Goal: Task Accomplishment & Management: Use online tool/utility

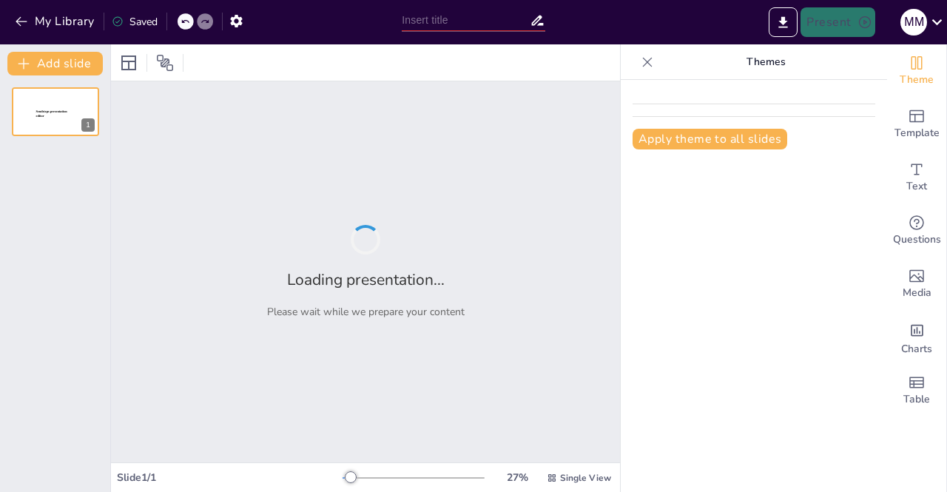
type input "Peranan AI Generatif dalam Meningkatkan Produktiviti"
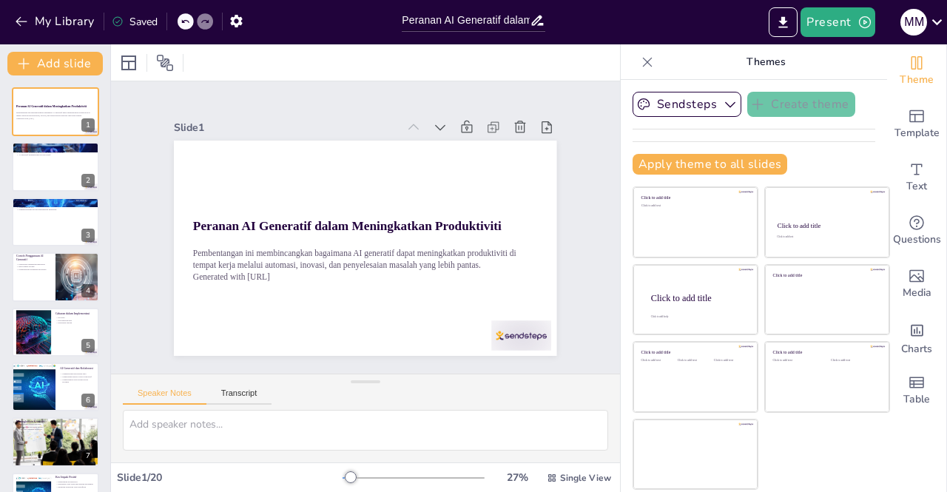
checkbox input "true"
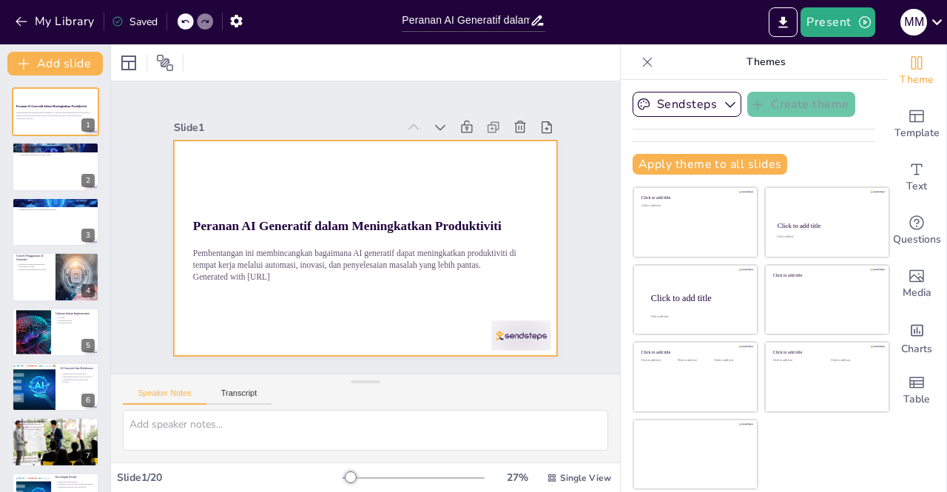
checkbox input "true"
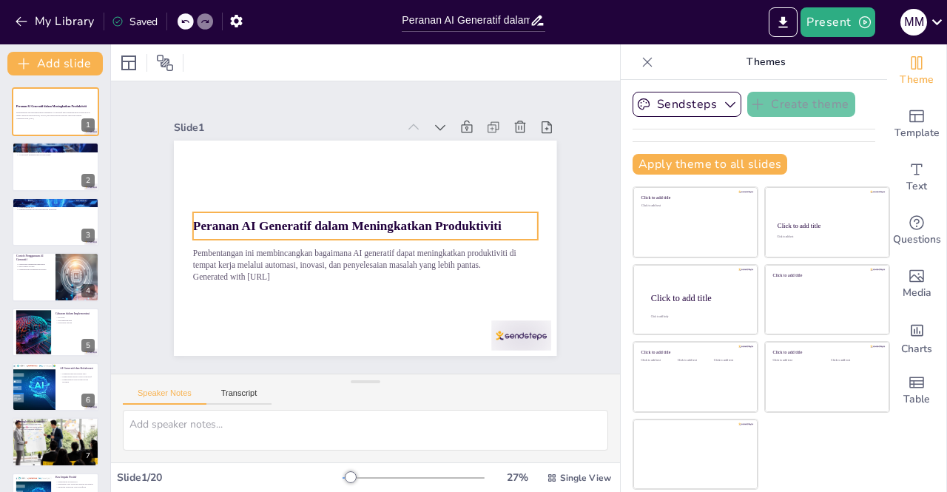
checkbox input "true"
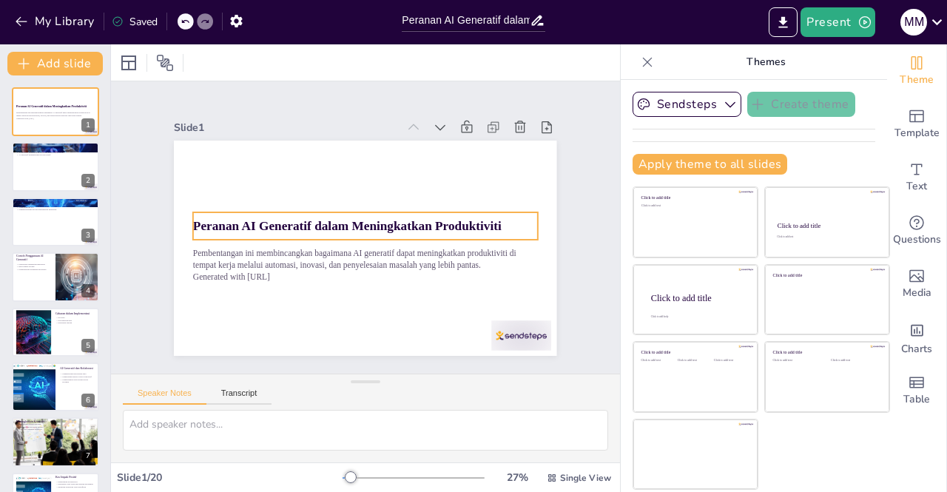
checkbox input "true"
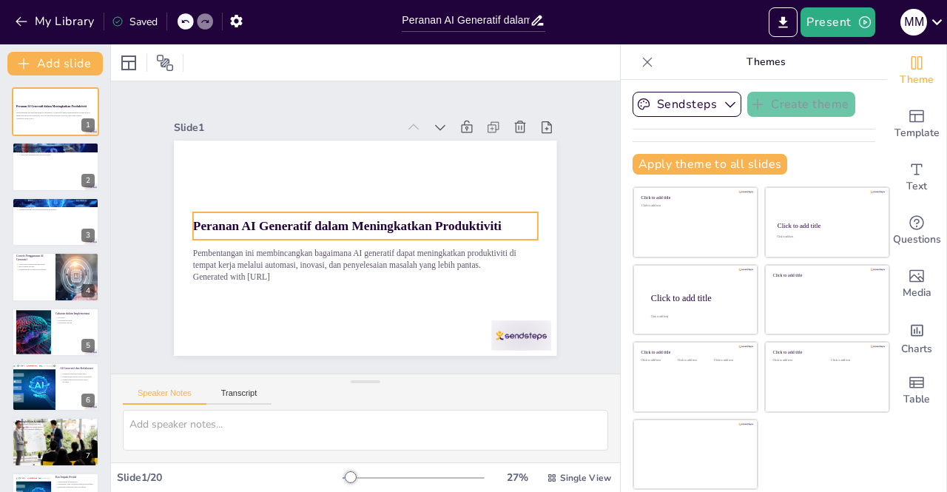
checkbox input "true"
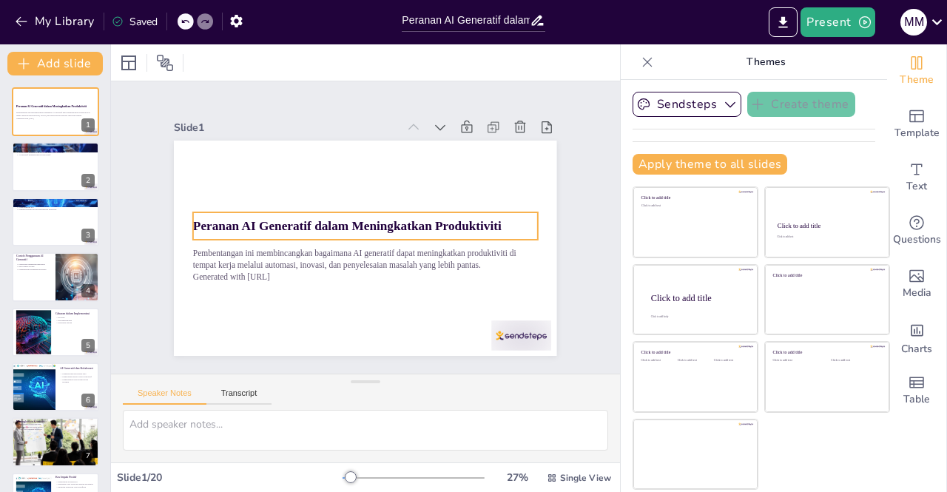
checkbox input "true"
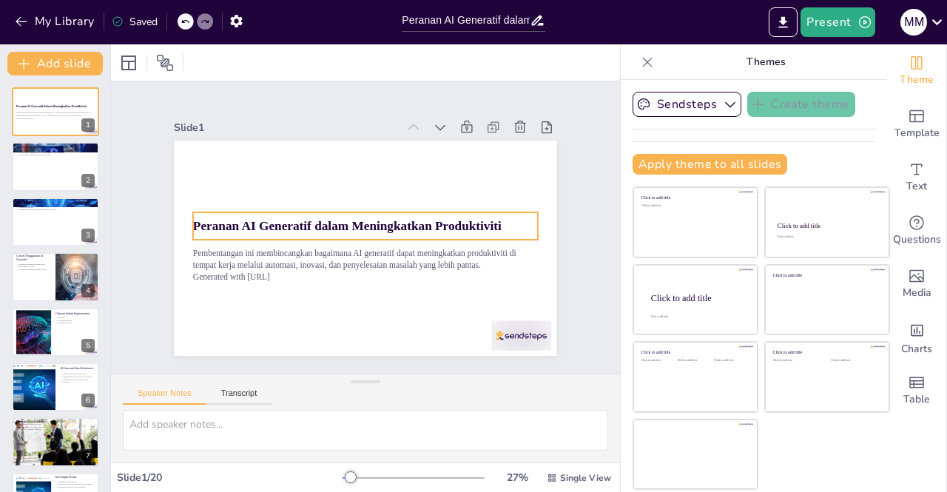
checkbox input "true"
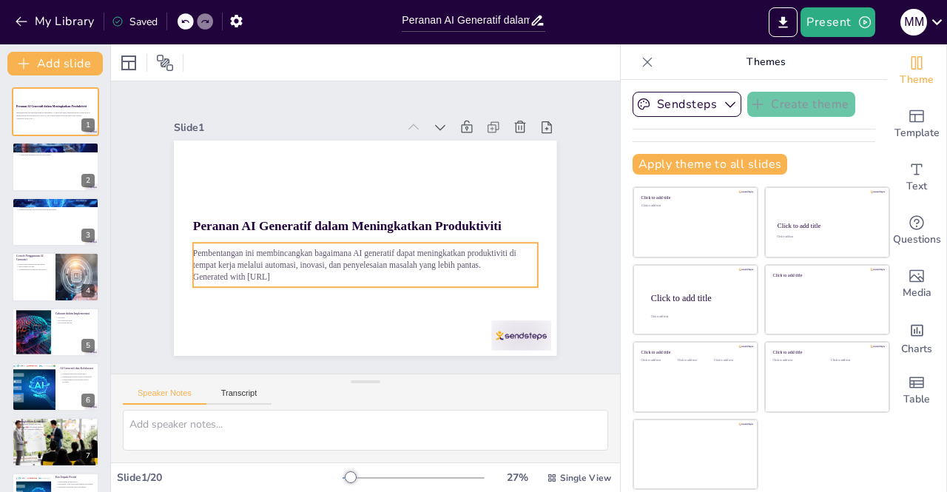
checkbox input "true"
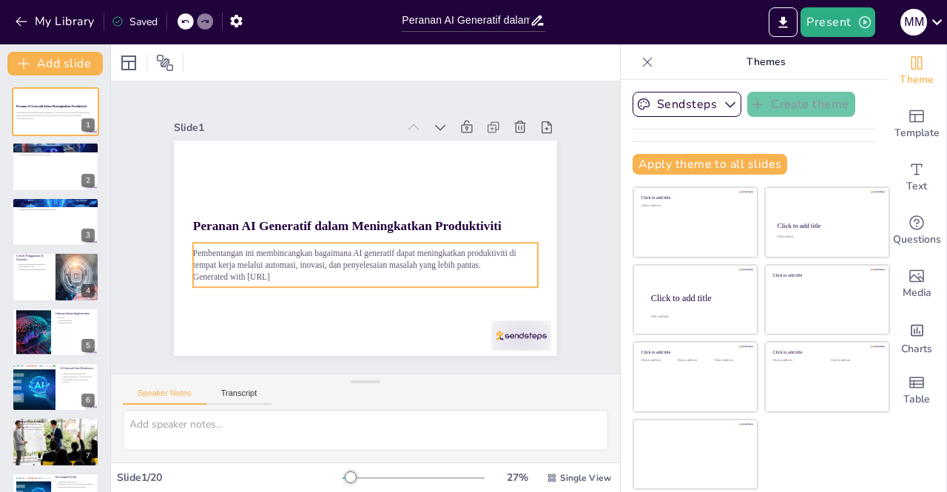
checkbox input "true"
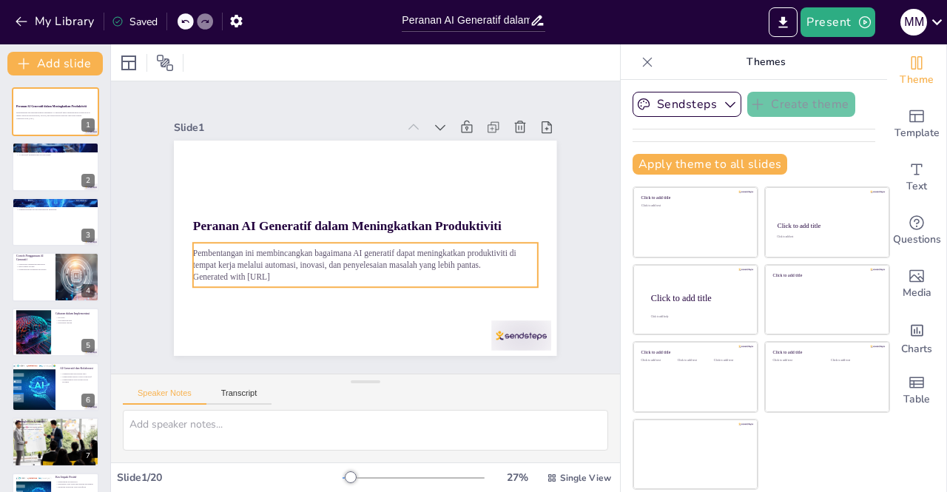
checkbox input "true"
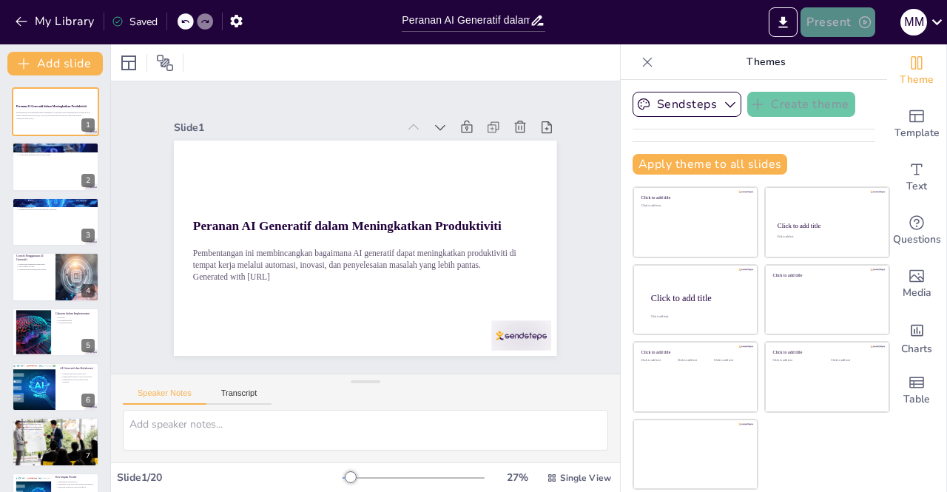
click at [830, 20] on button "Present" at bounding box center [837, 22] width 74 height 30
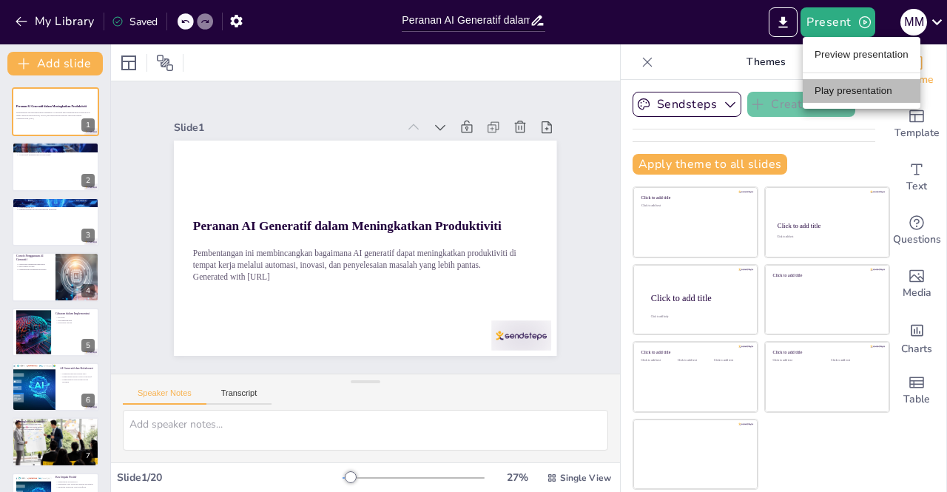
click at [831, 87] on li "Play presentation" at bounding box center [861, 91] width 118 height 24
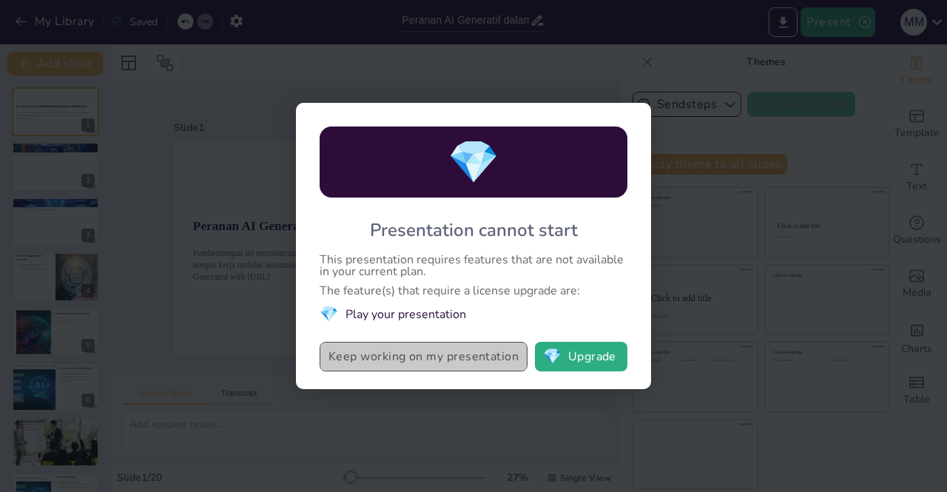
click at [441, 362] on button "Keep working on my presentation" at bounding box center [423, 357] width 208 height 30
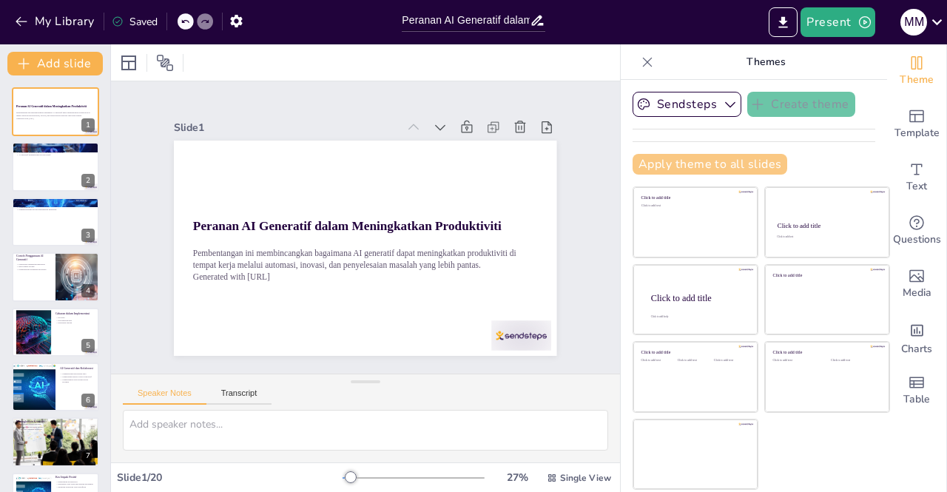
checkbox input "true"
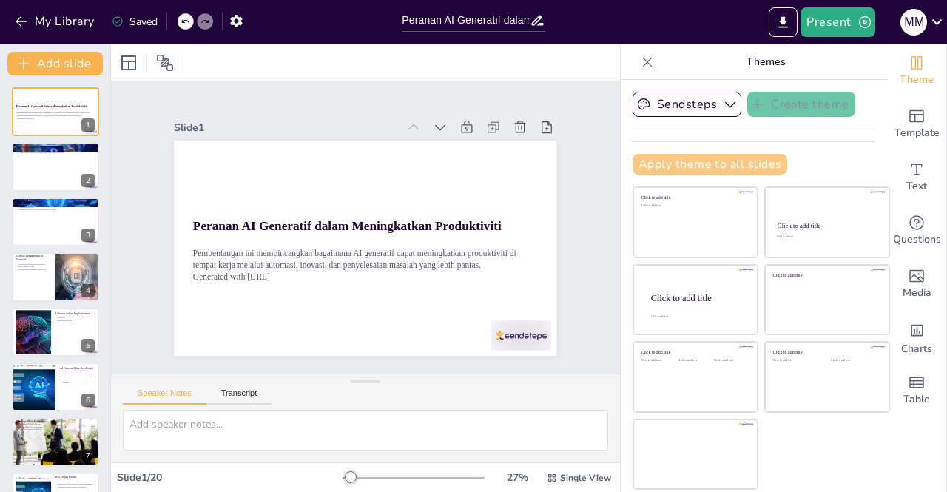
checkbox input "true"
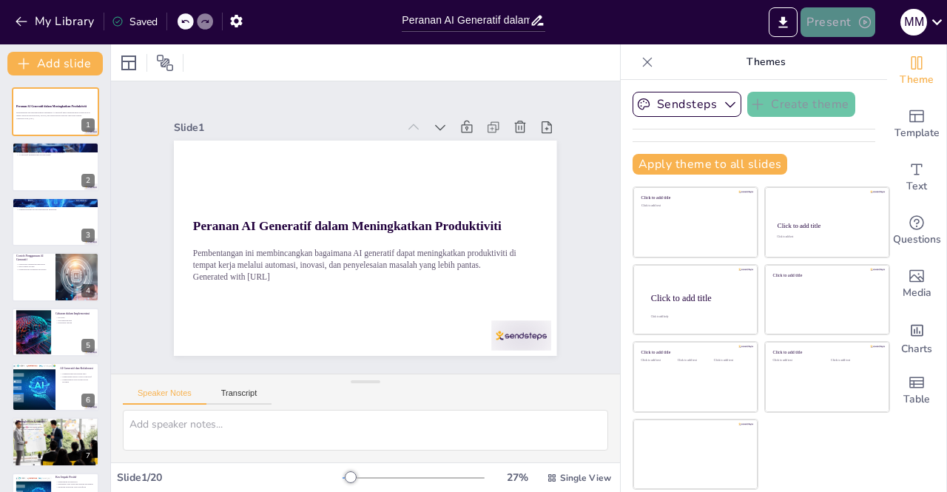
click at [836, 25] on button "Present" at bounding box center [837, 22] width 74 height 30
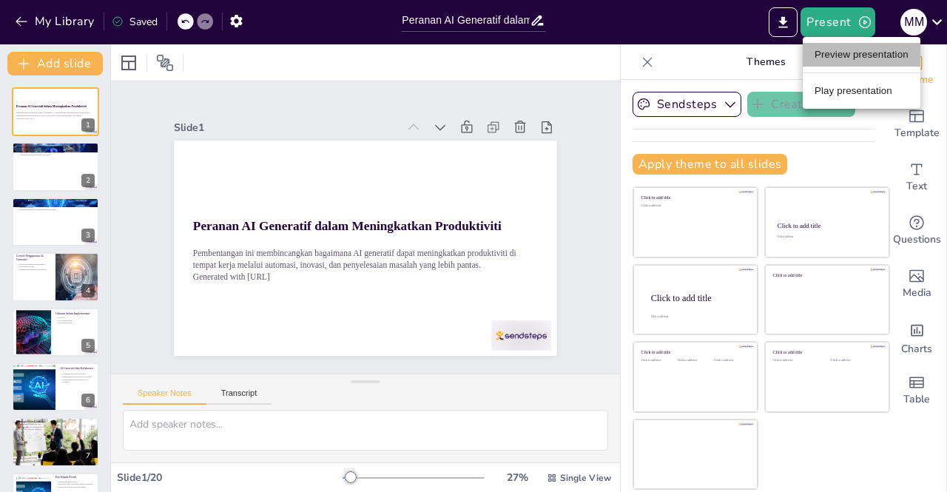
click at [840, 54] on li "Preview presentation" at bounding box center [861, 55] width 118 height 24
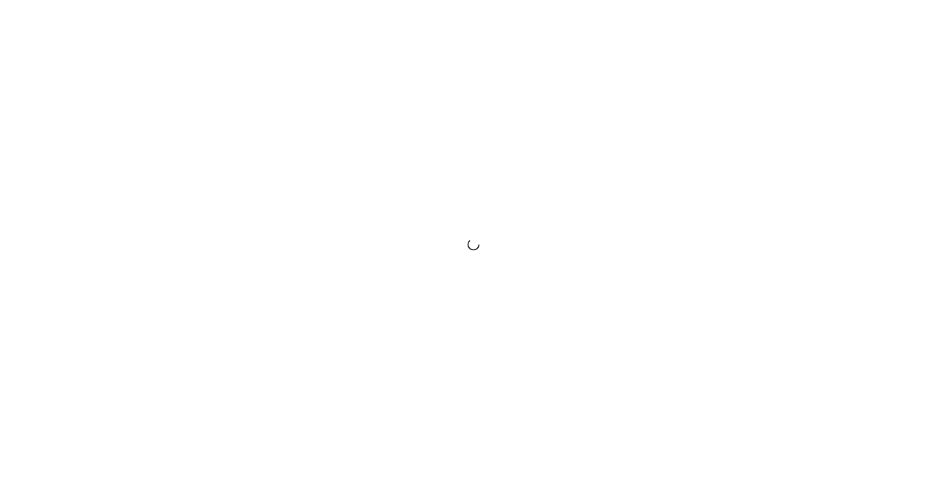
click at [915, 32] on div at bounding box center [473, 246] width 947 height 492
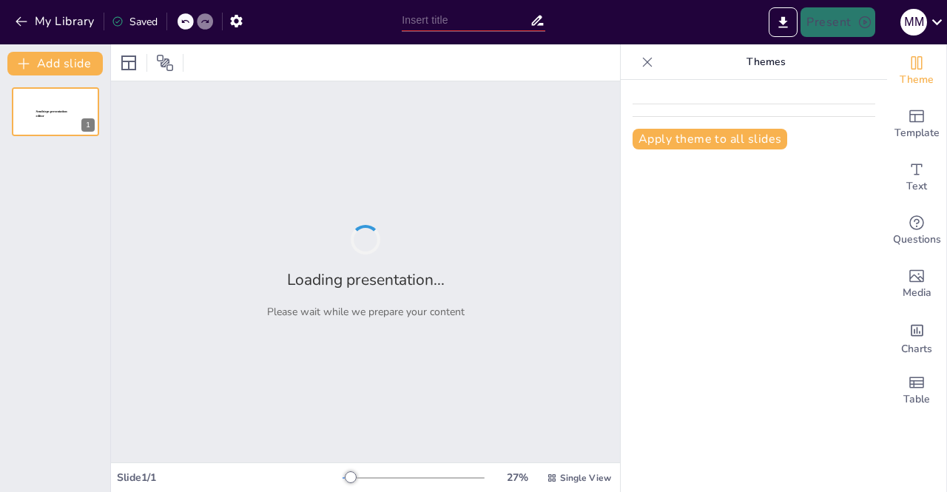
type input "Peranan AI Generatif dalam Meningkatkan Produktiviti"
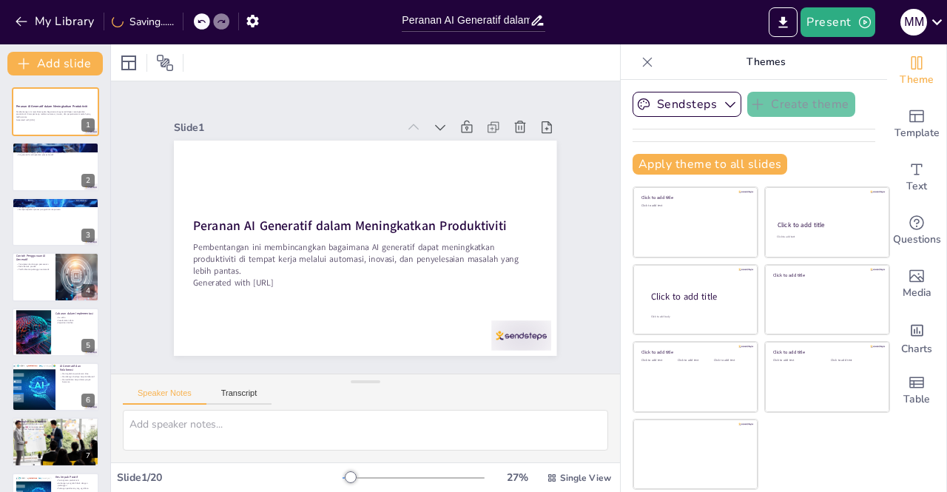
checkbox input "true"
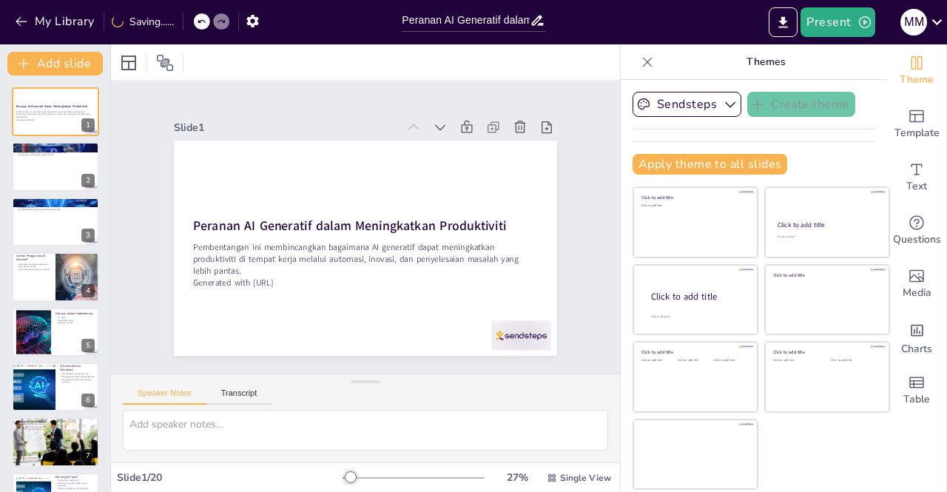
checkbox input "true"
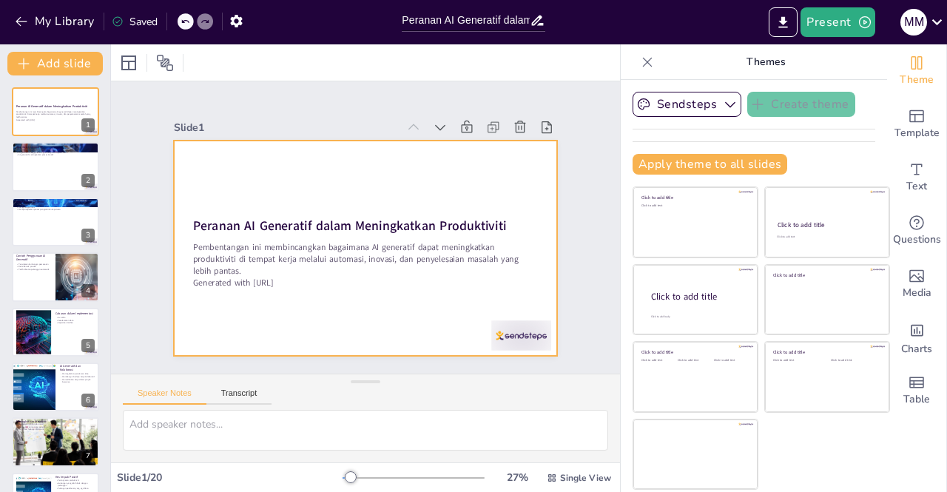
checkbox input "true"
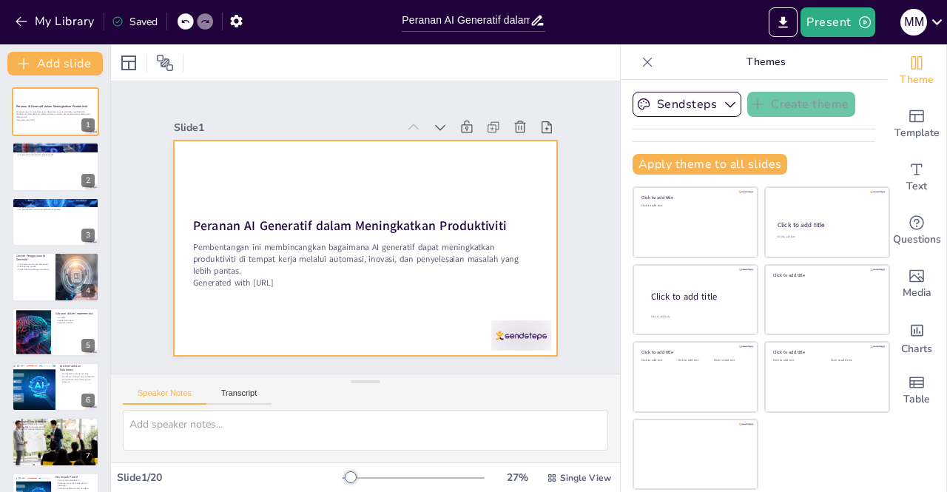
checkbox input "true"
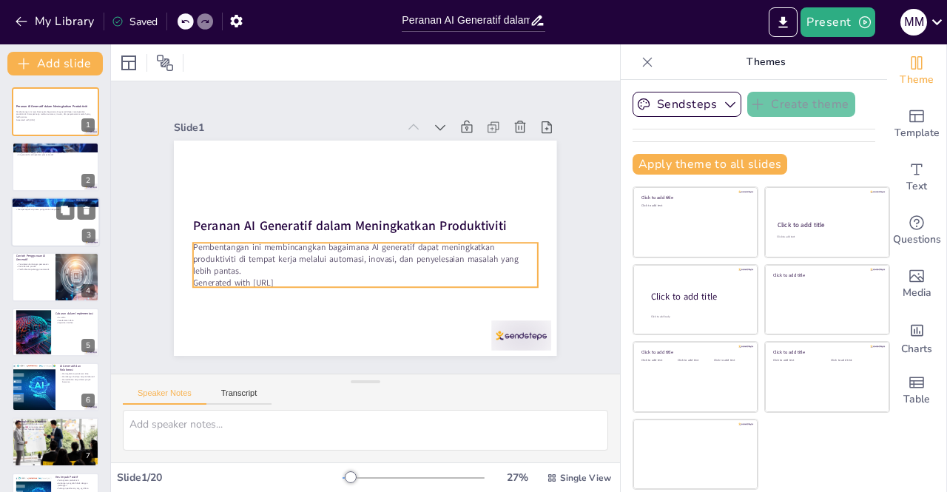
checkbox input "true"
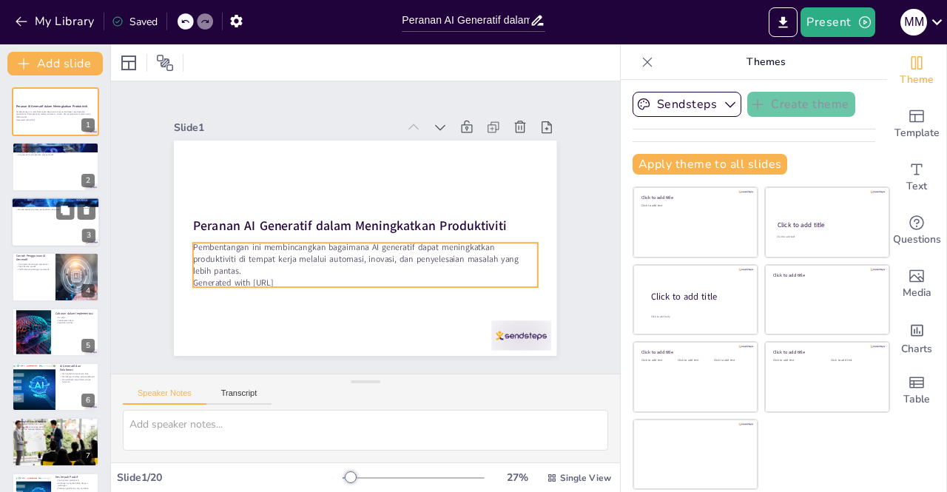
checkbox input "true"
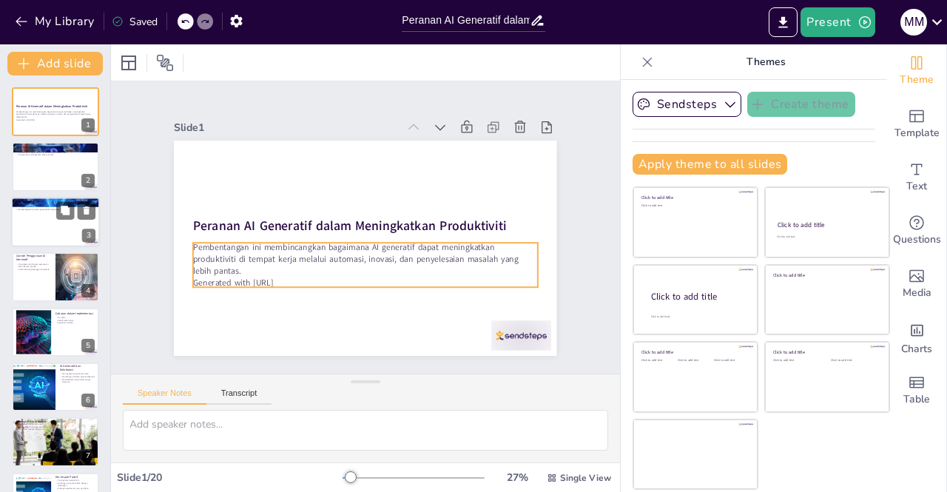
checkbox input "true"
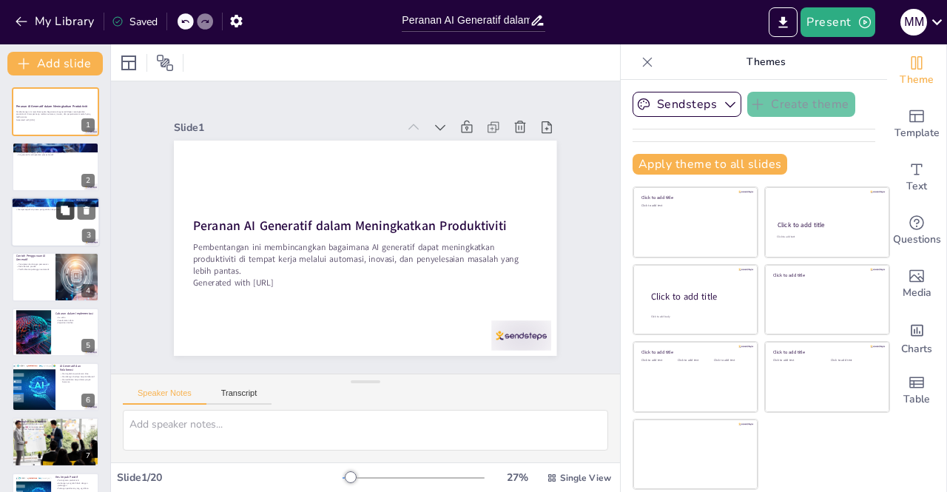
checkbox input "true"
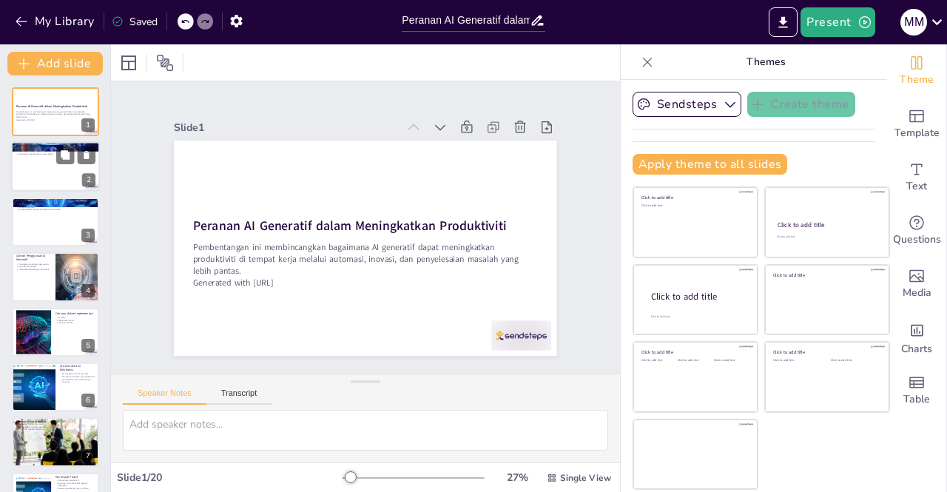
checkbox input "true"
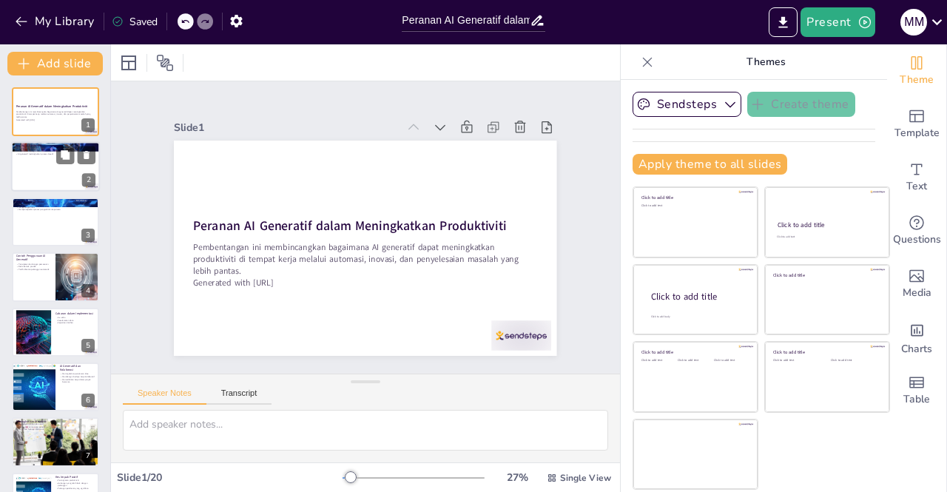
checkbox input "true"
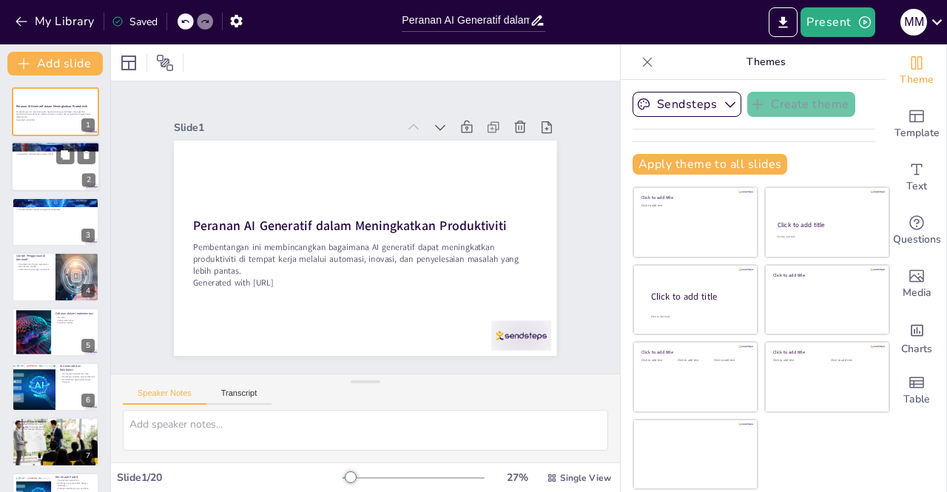
checkbox input "true"
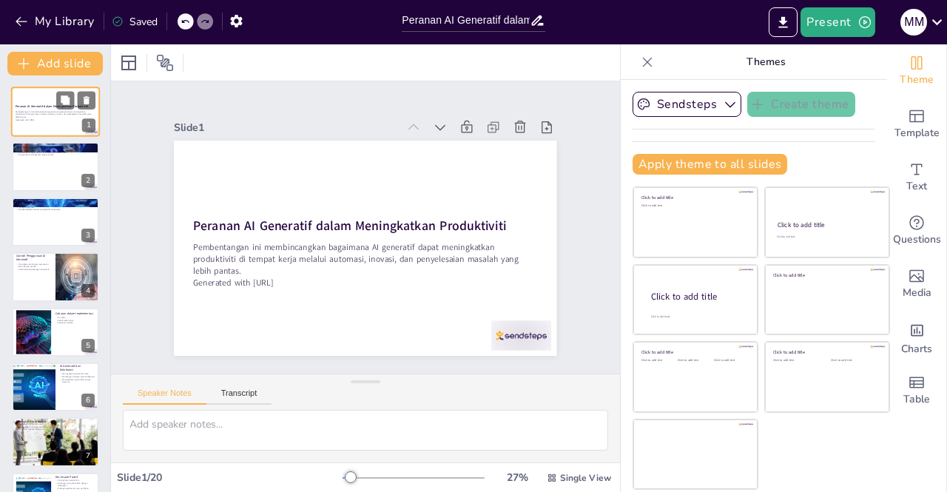
checkbox input "true"
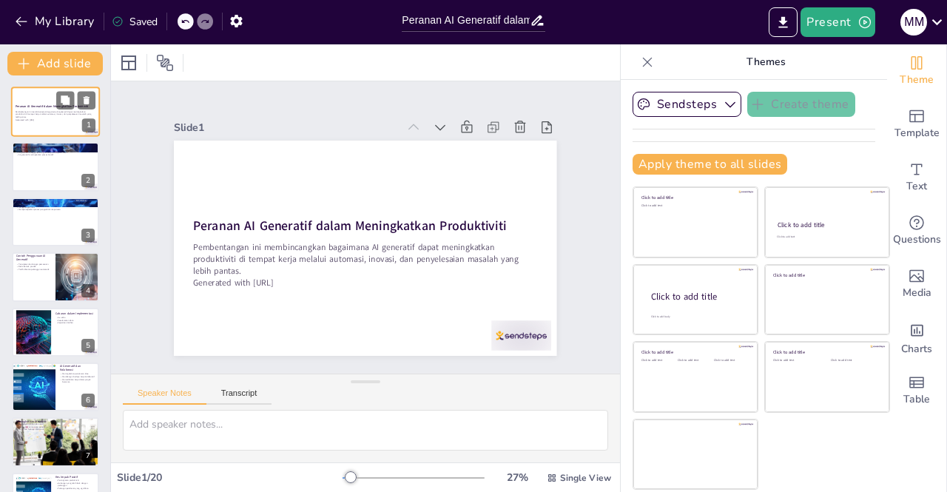
checkbox input "true"
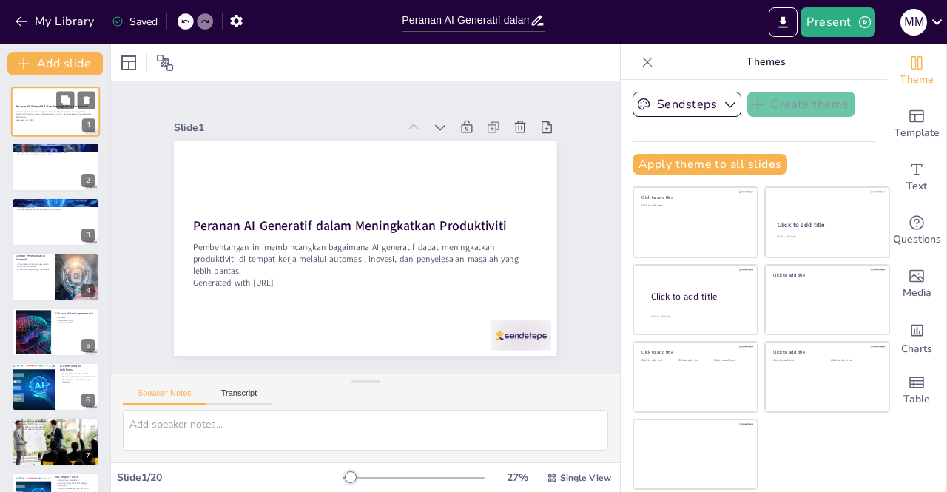
checkbox input "true"
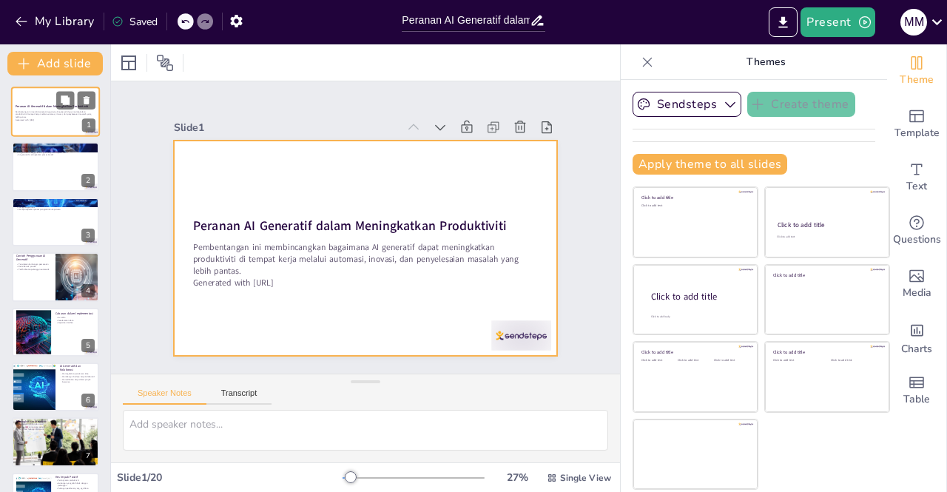
checkbox input "true"
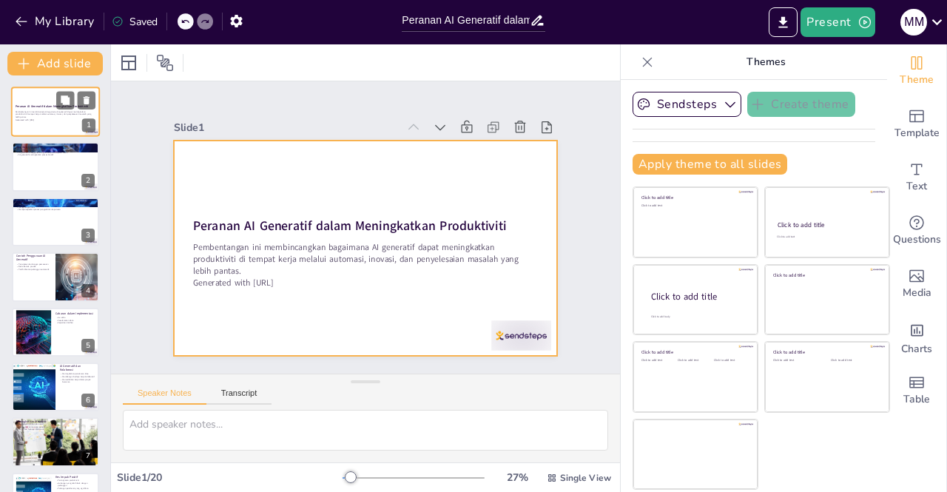
checkbox input "true"
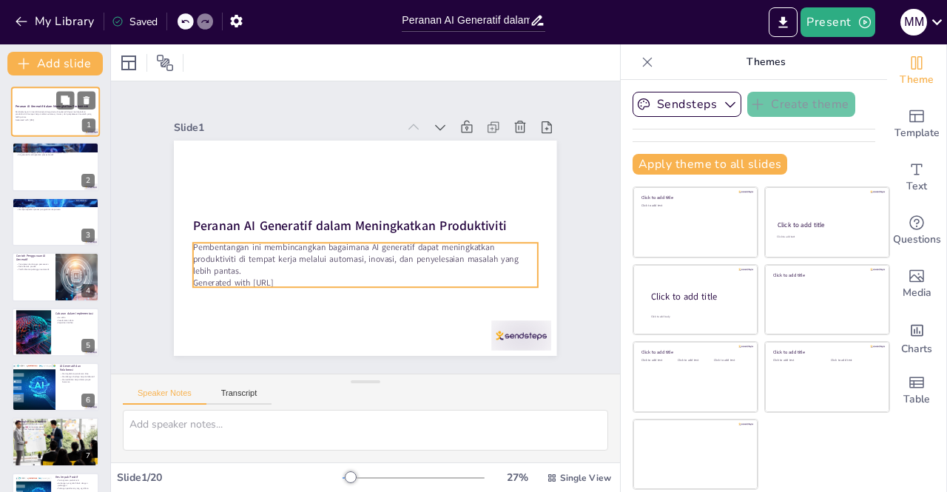
click at [55, 120] on p "Generated with [URL]" at bounding box center [56, 119] width 80 height 3
checkbox input "true"
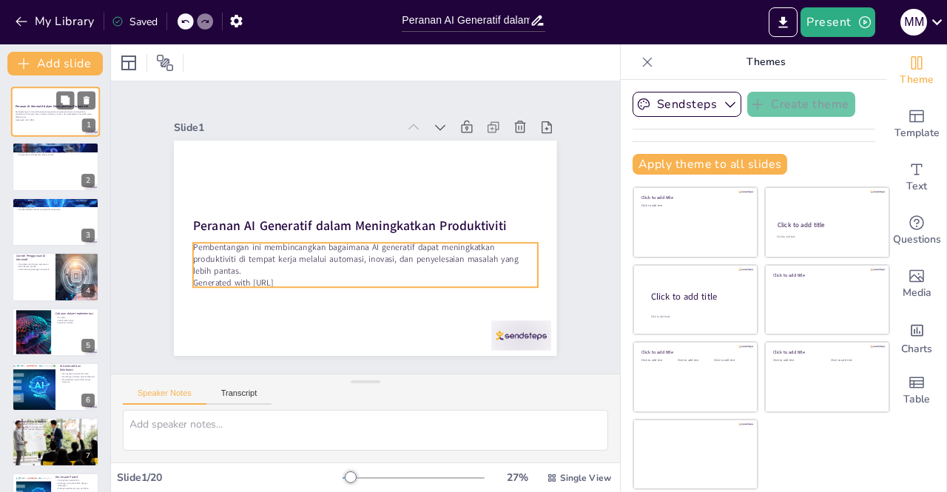
checkbox input "true"
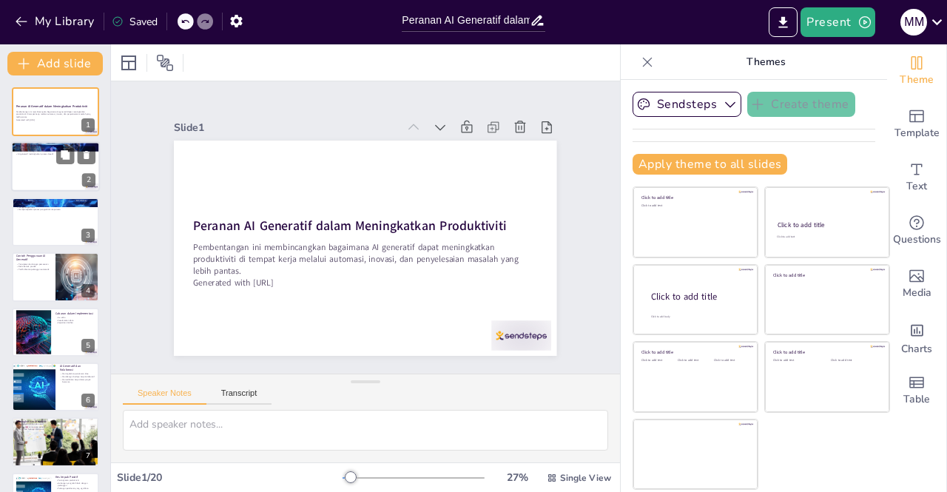
checkbox input "true"
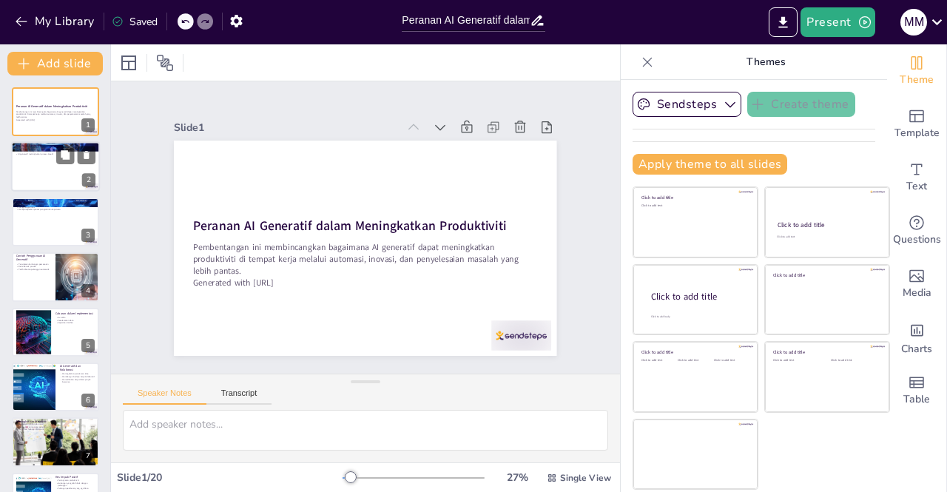
checkbox input "true"
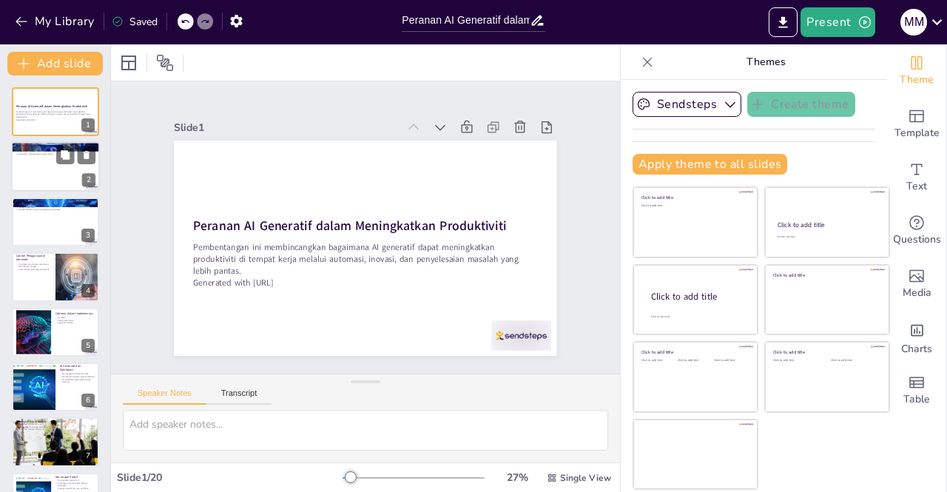
checkbox input "true"
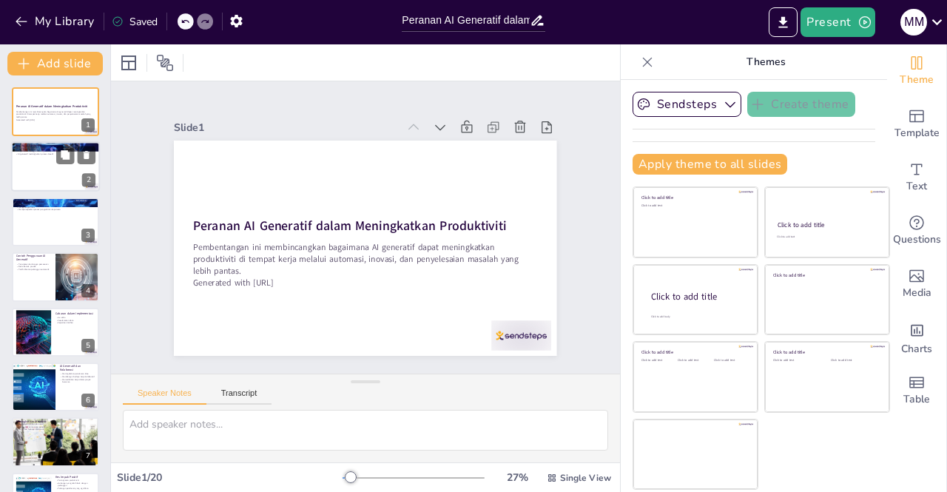
checkbox input "true"
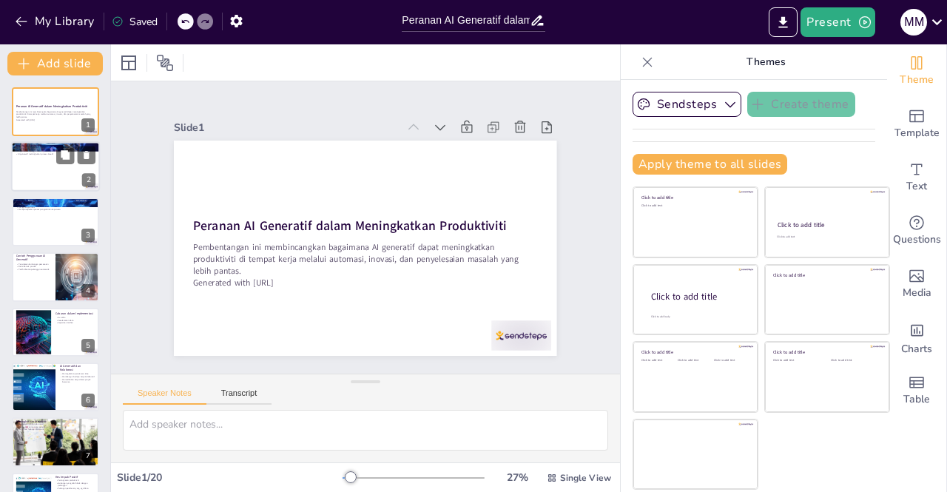
checkbox input "true"
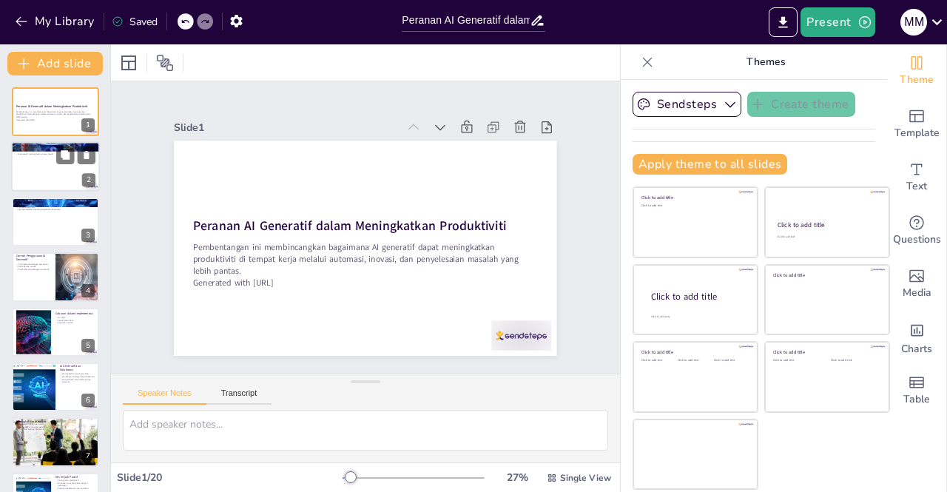
checkbox input "true"
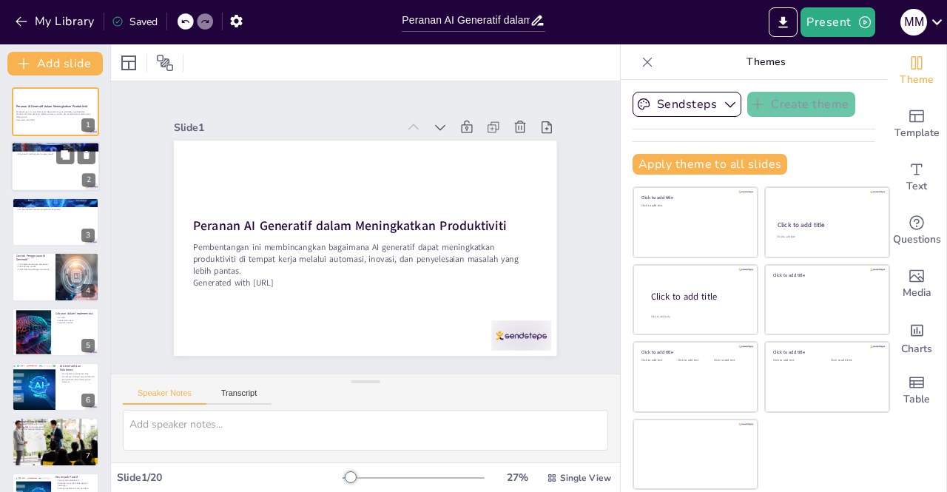
click at [51, 173] on div at bounding box center [55, 167] width 89 height 50
type textarea "Penciptaan adalah aspek utama AI generatif. Teknologi ini membolehkan pengguna …"
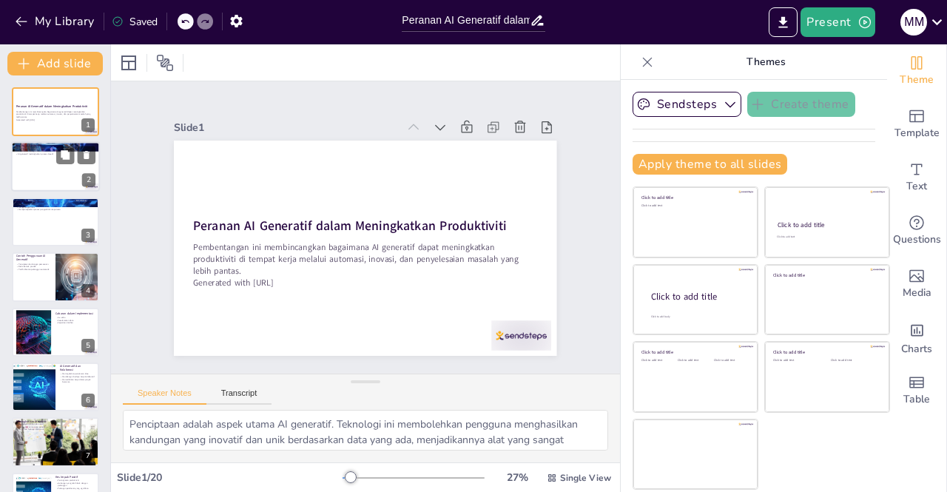
checkbox input "true"
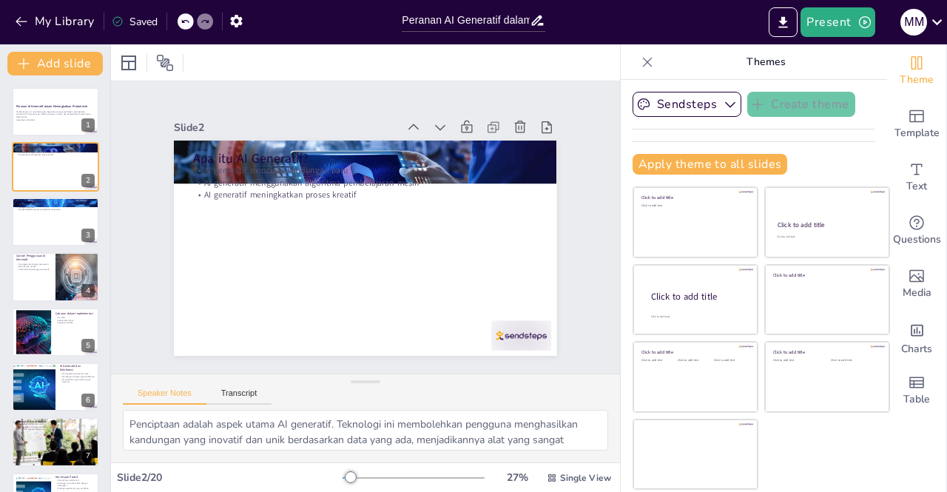
checkbox input "true"
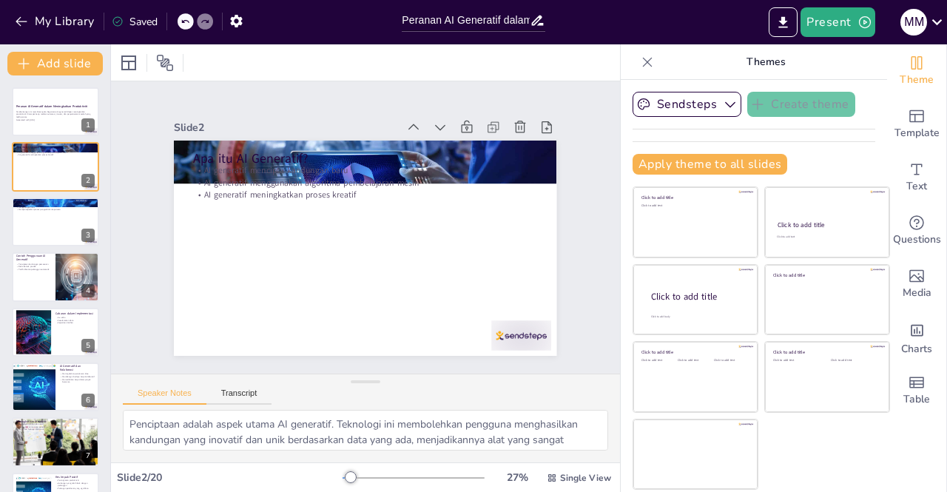
checkbox input "true"
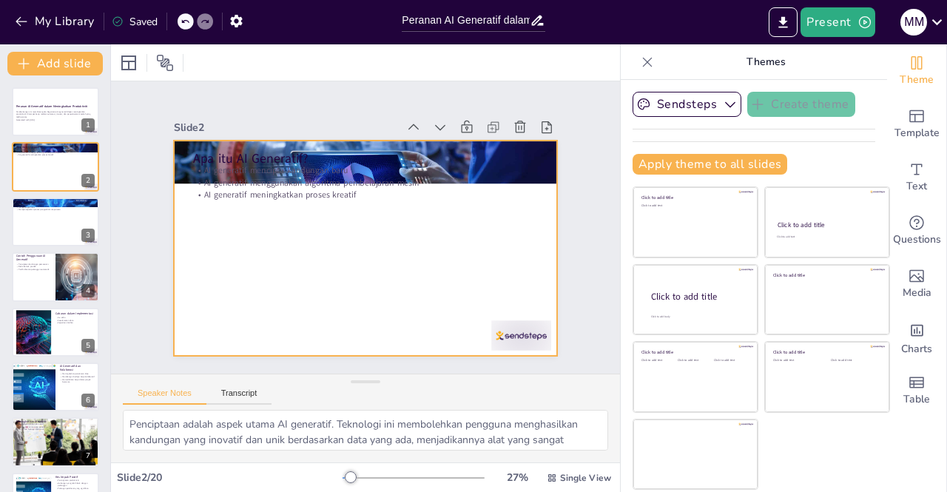
checkbox input "true"
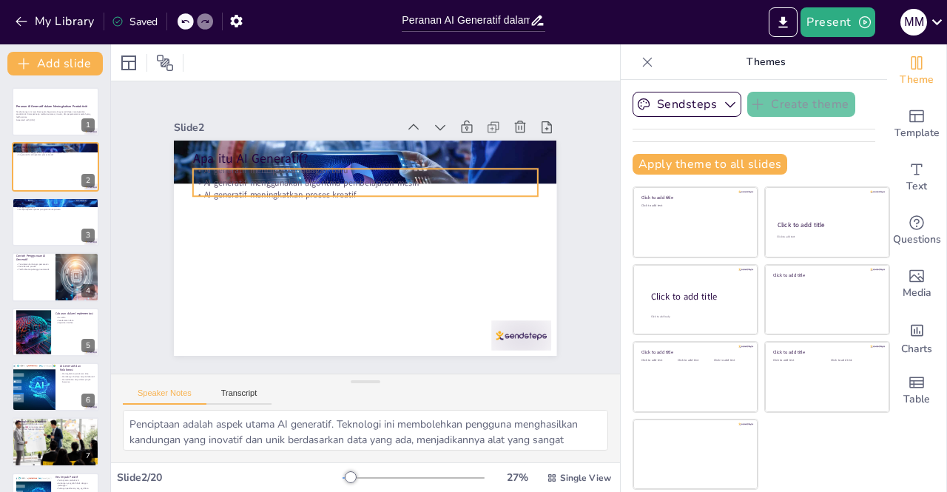
checkbox input "true"
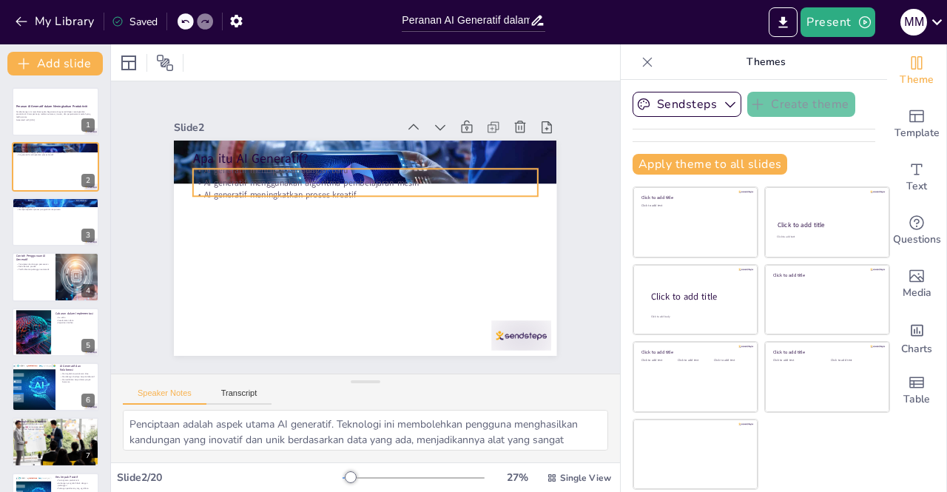
checkbox input "true"
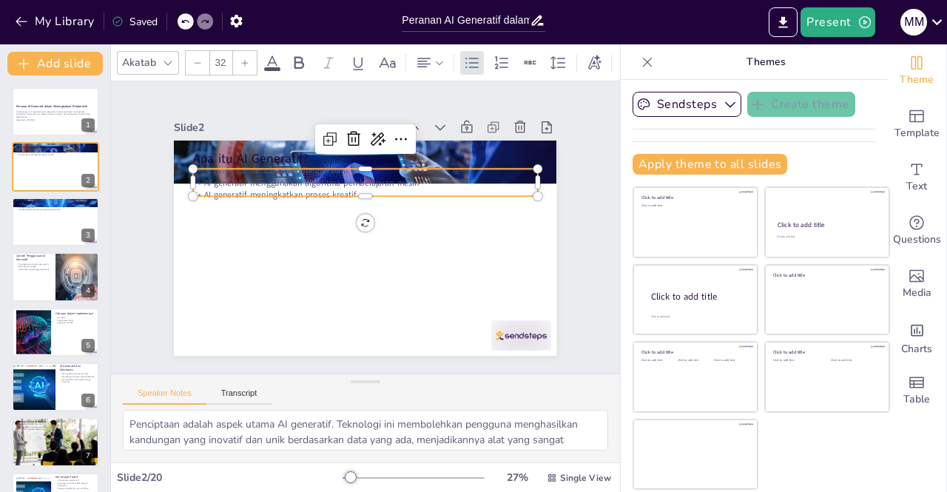
click at [266, 192] on div "Apa itu AI Generatif? AI generatif mencipta kandungan baru AI generatif menggun…" at bounding box center [356, 246] width 437 height 352
checkbox input "true"
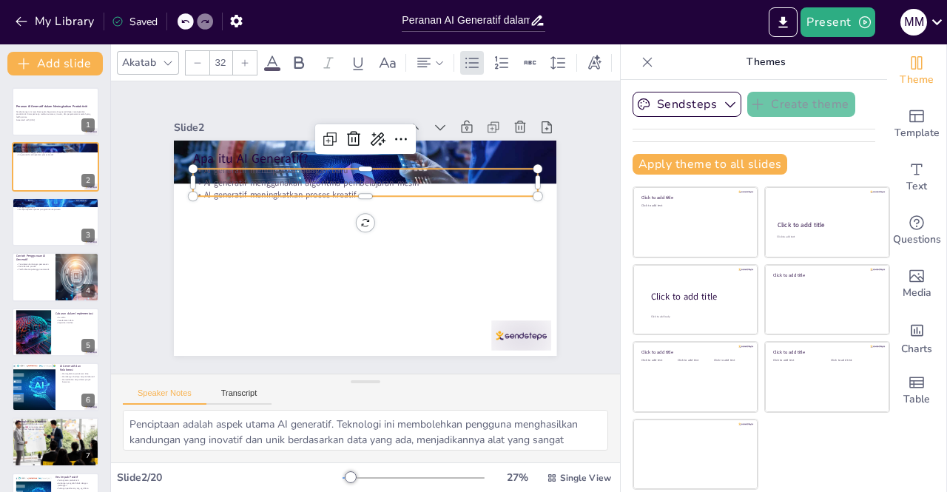
checkbox input "true"
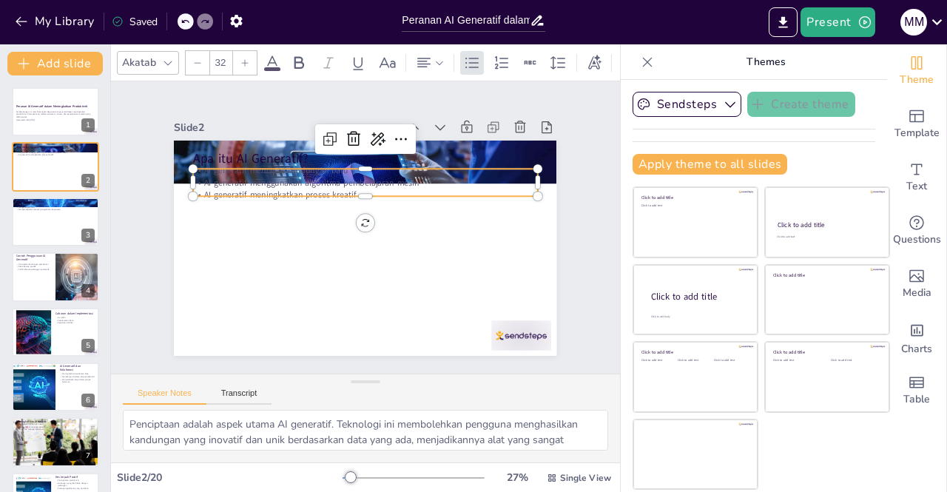
checkbox input "true"
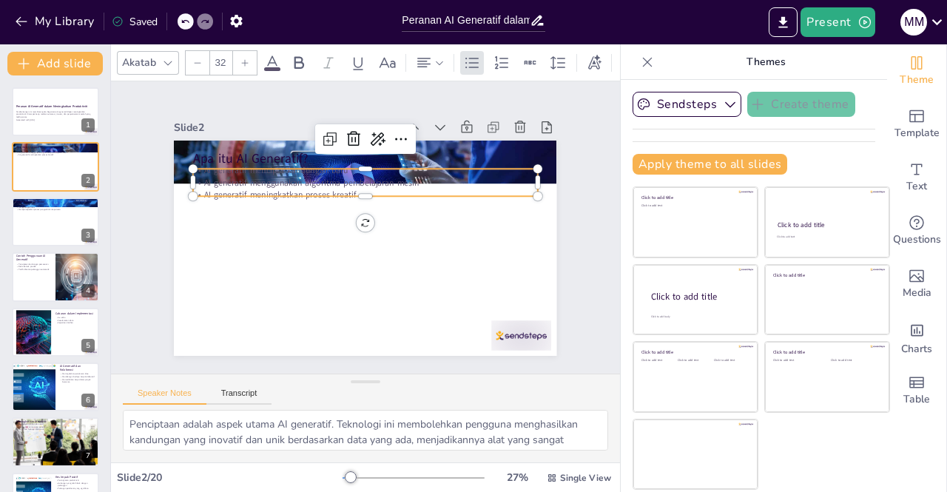
checkbox input "true"
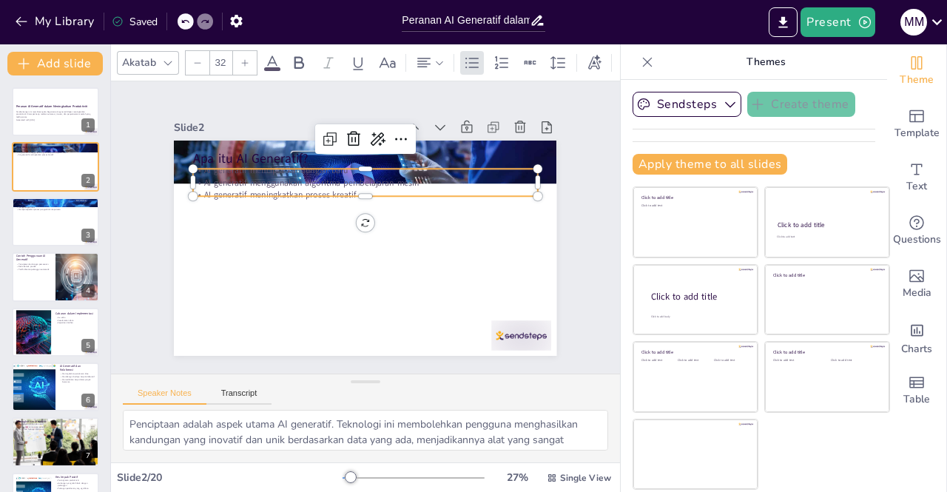
checkbox input "true"
click at [276, 192] on div at bounding box center [368, 202] width 344 height 48
checkbox input "true"
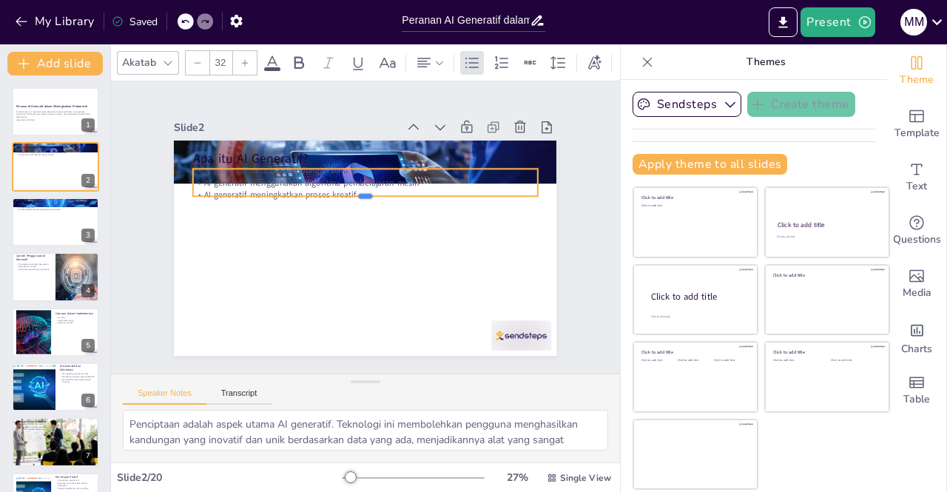
checkbox input "true"
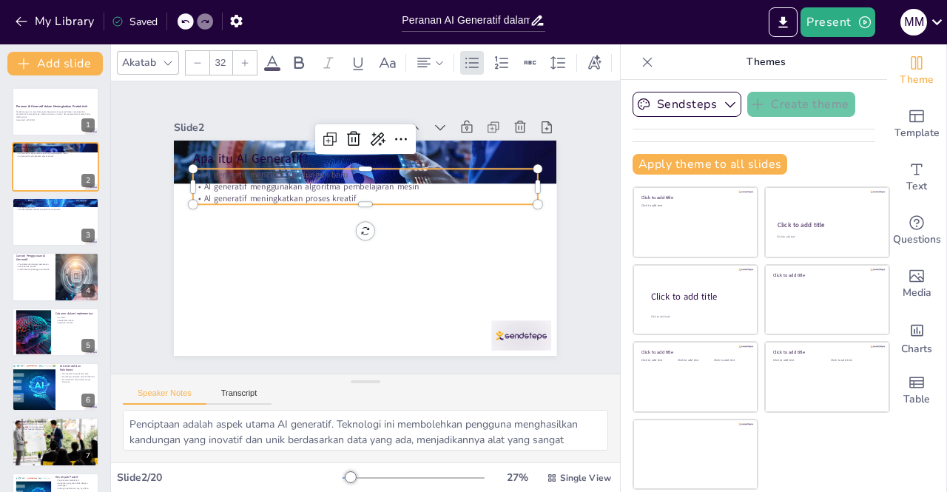
click at [276, 192] on p "AI generatif meningkatkan proses kreatif" at bounding box center [371, 200] width 339 height 84
checkbox input "true"
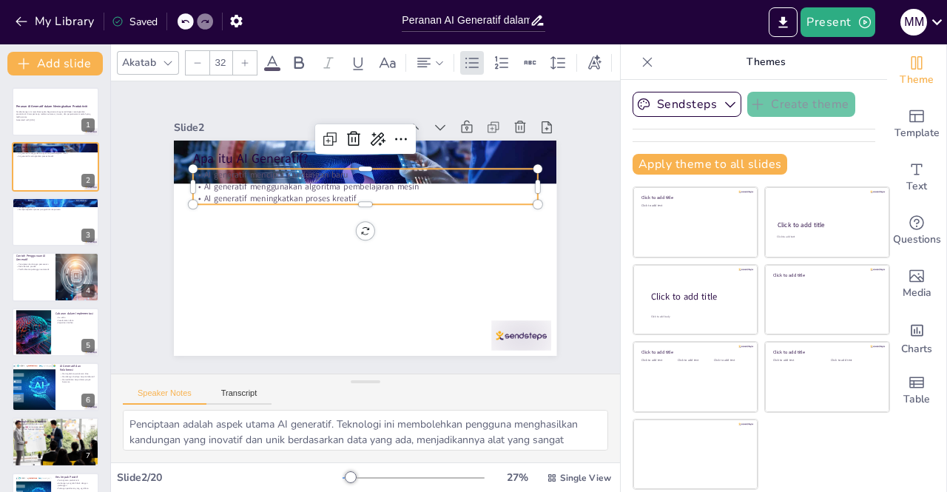
checkbox input "true"
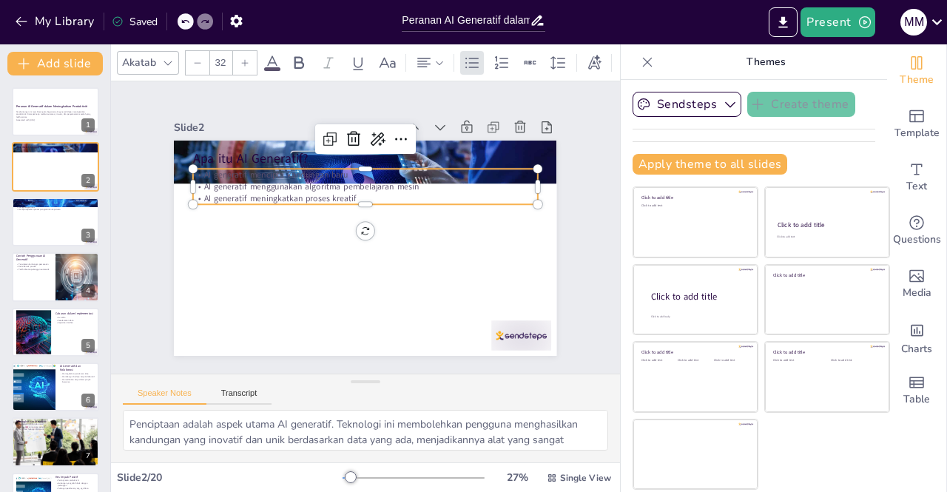
checkbox input "true"
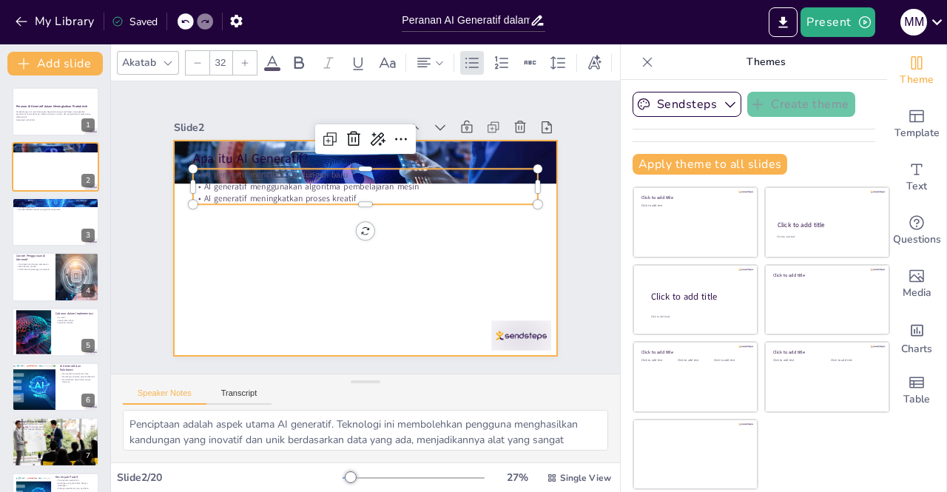
checkbox input "true"
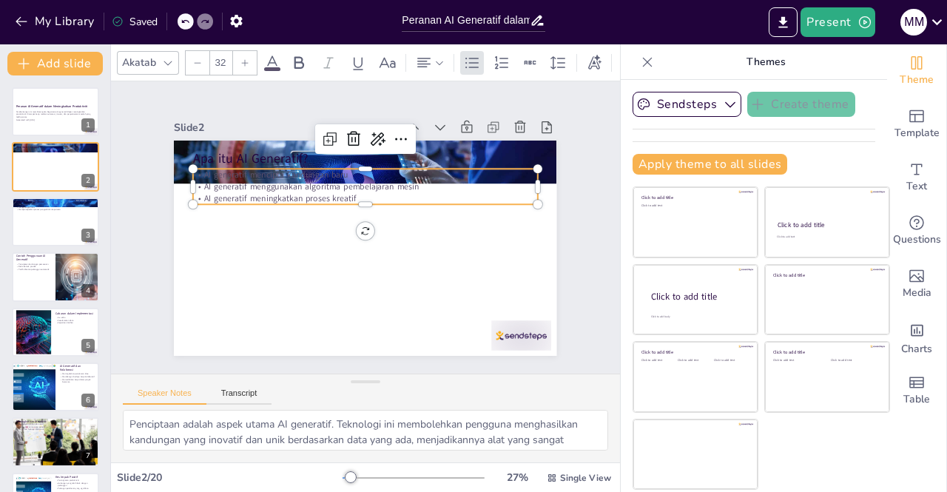
checkbox input "true"
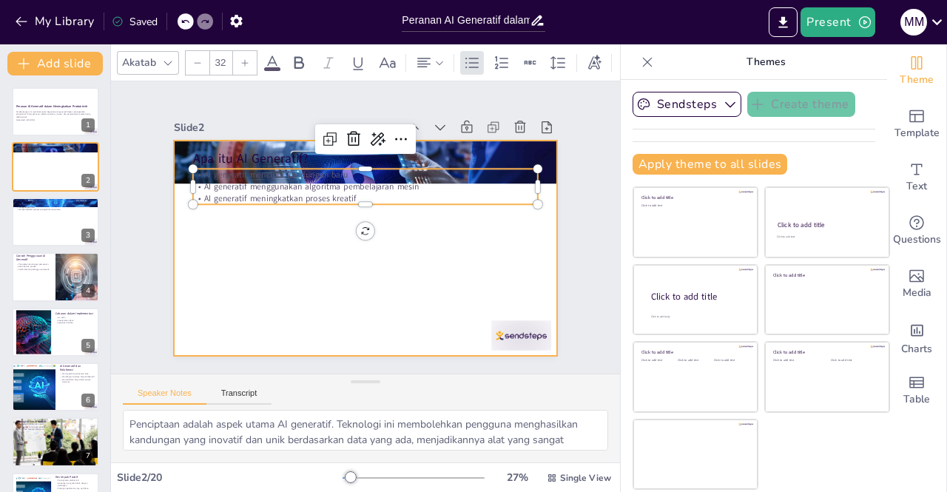
checkbox input "true"
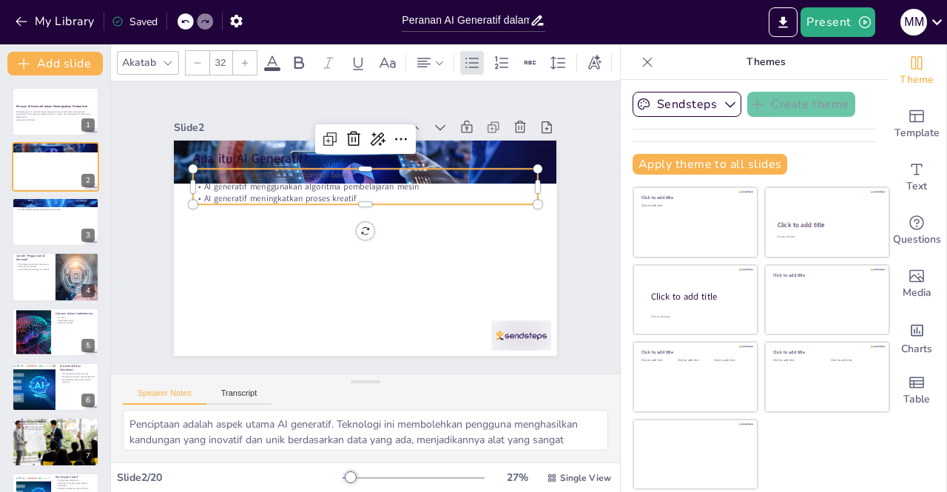
checkbox input "true"
click at [40, 270] on p "Perkhidmatan pelanggan automatik" at bounding box center [33, 269] width 35 height 3
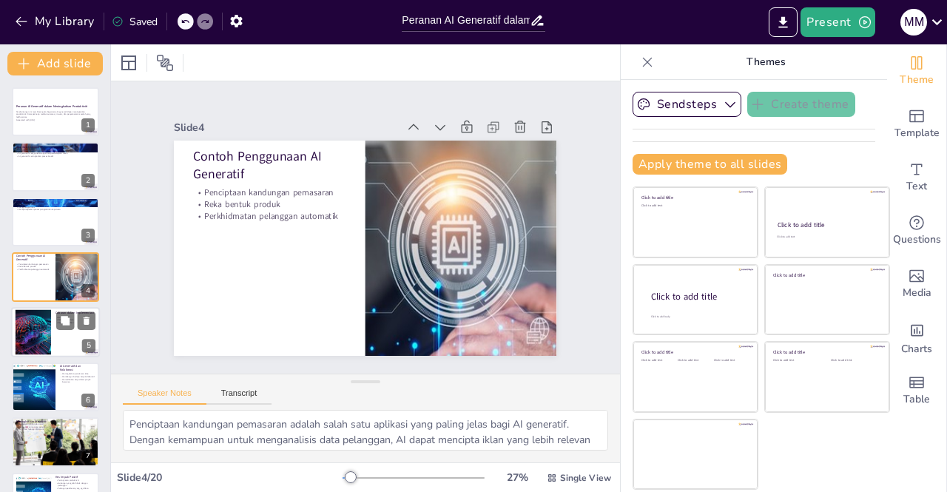
click at [52, 332] on div at bounding box center [55, 332] width 89 height 50
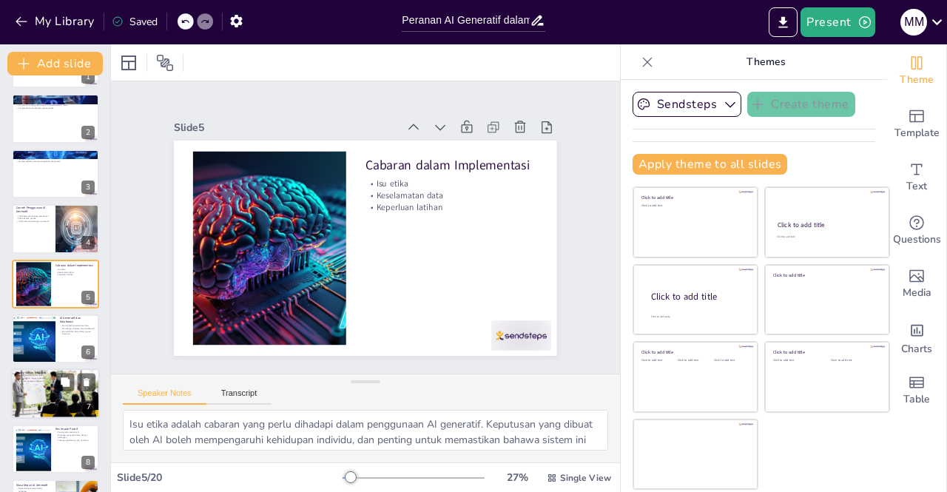
click at [36, 393] on div at bounding box center [55, 394] width 99 height 50
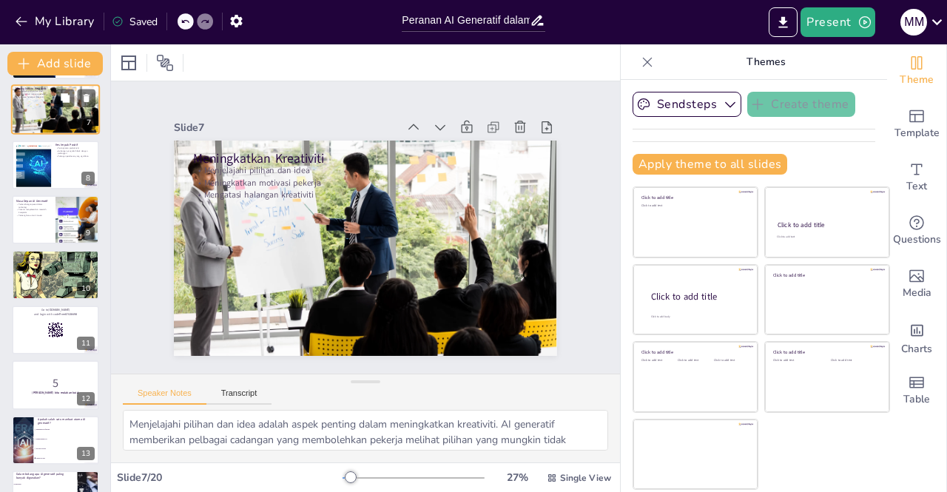
scroll to position [333, 0]
click at [33, 271] on div at bounding box center [55, 273] width 89 height 67
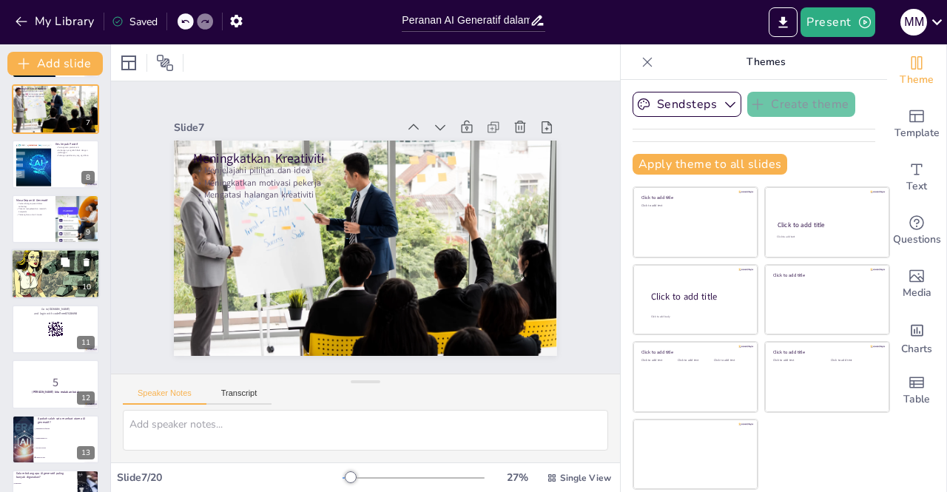
scroll to position [323, 0]
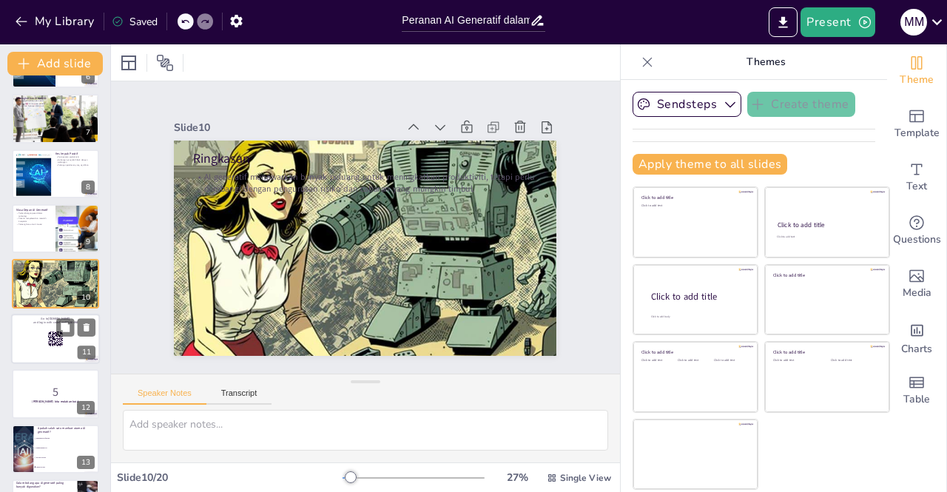
click at [39, 340] on div at bounding box center [55, 339] width 89 height 50
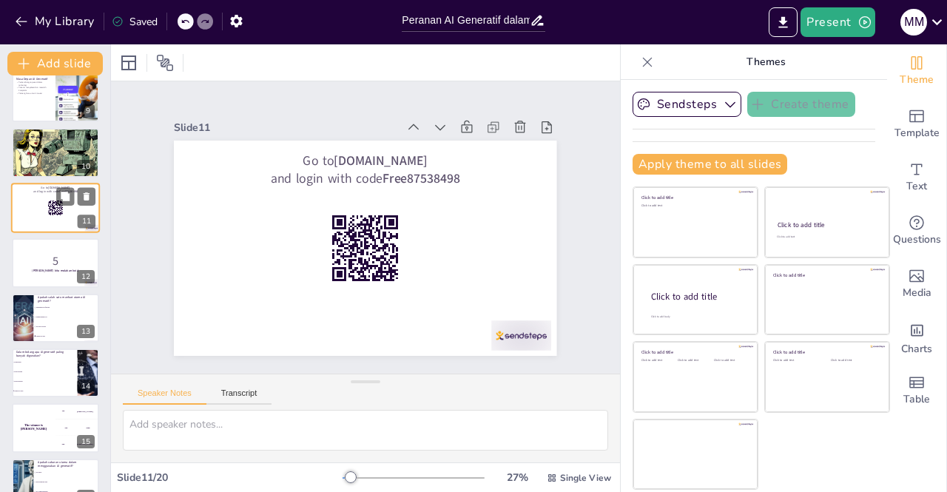
scroll to position [458, 0]
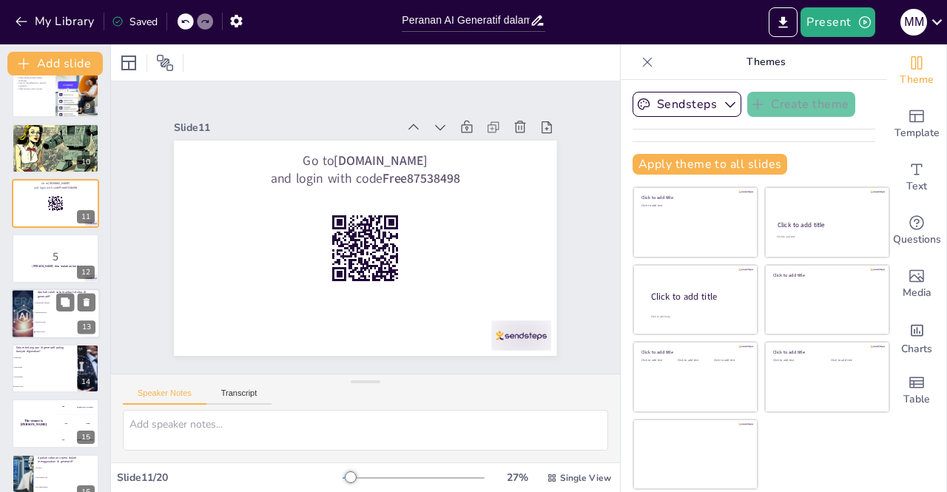
click at [35, 311] on span "Pengurangan kos" at bounding box center [67, 312] width 64 height 2
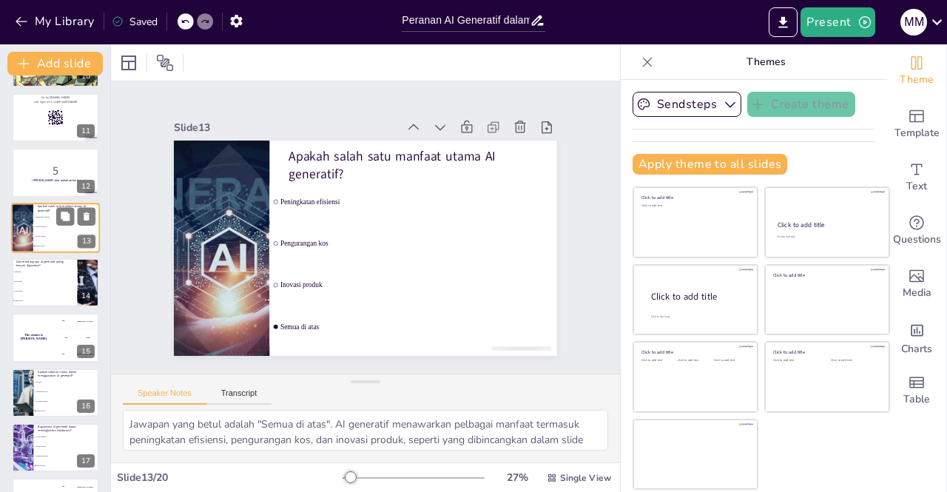
scroll to position [547, 0]
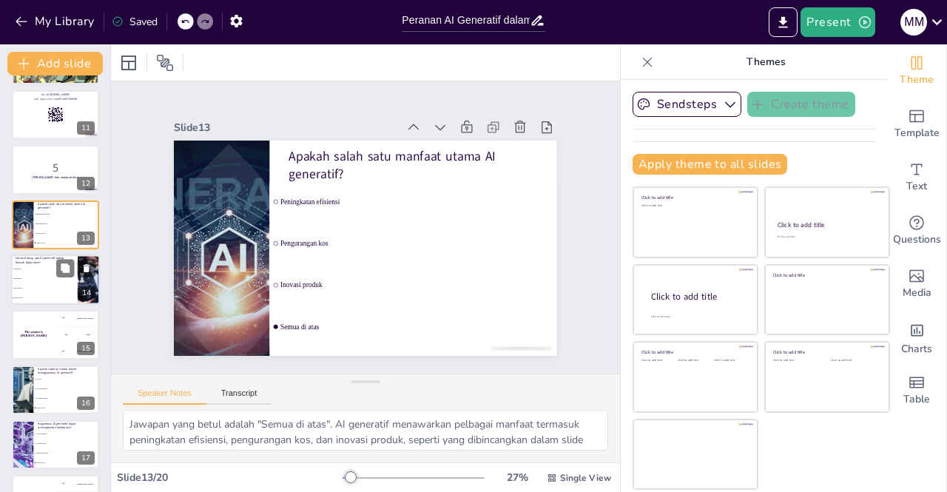
click at [33, 273] on li "Pemasaran" at bounding box center [44, 269] width 67 height 10
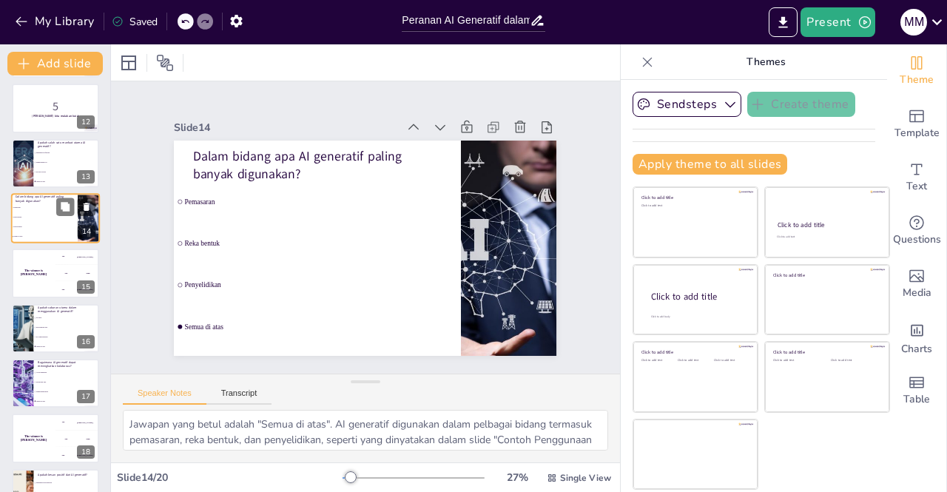
scroll to position [609, 0]
click at [33, 273] on h4 "The winner is Niels 🏆" at bounding box center [34, 271] width 44 height 7
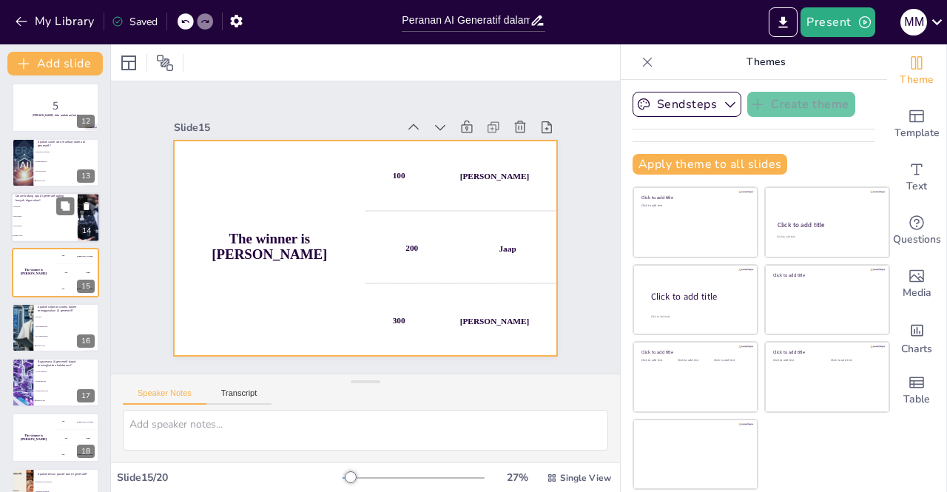
scroll to position [598, 0]
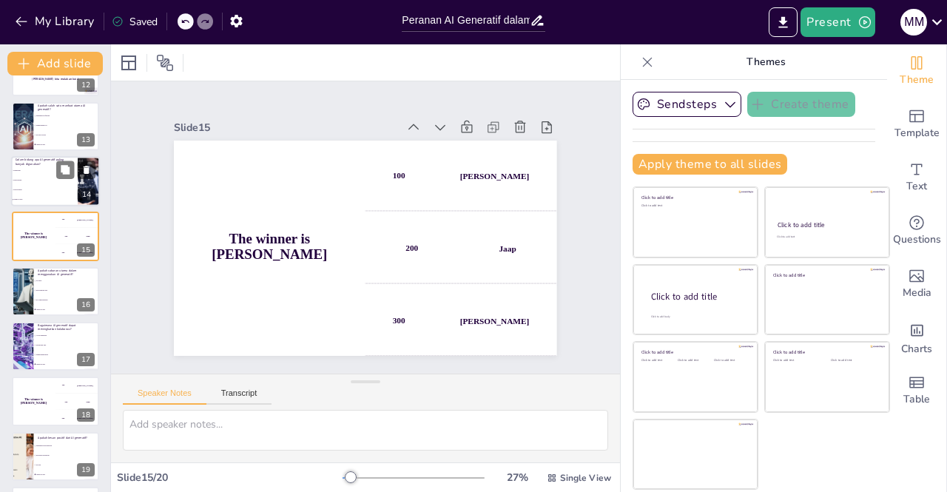
click at [33, 273] on div at bounding box center [22, 291] width 87 height 49
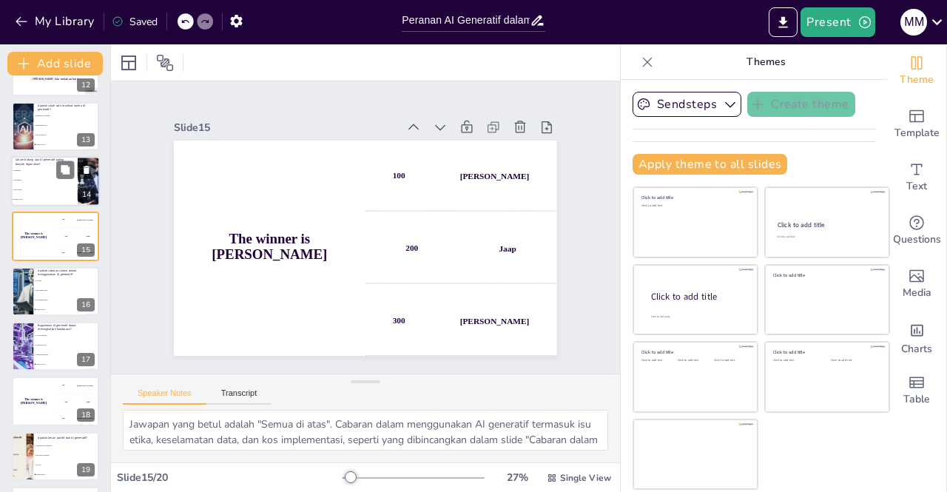
scroll to position [653, 0]
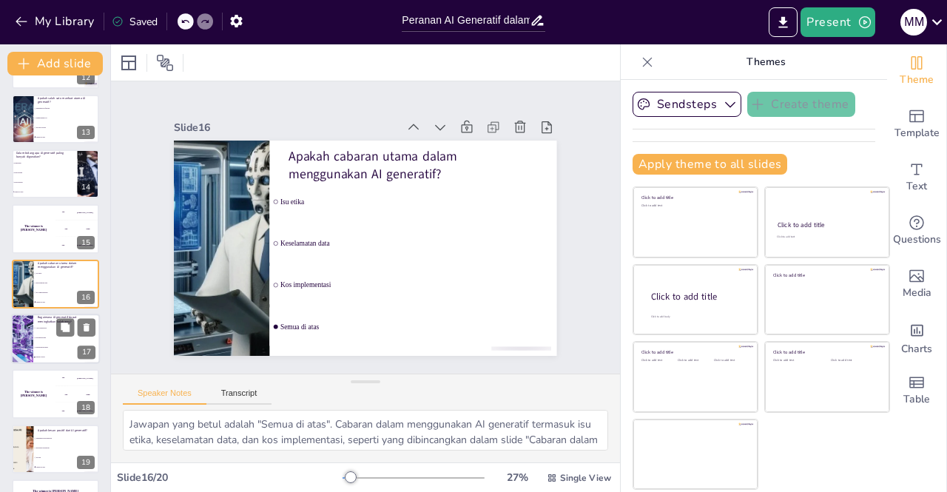
click at [35, 334] on li "Pertukaran idea" at bounding box center [66, 338] width 67 height 10
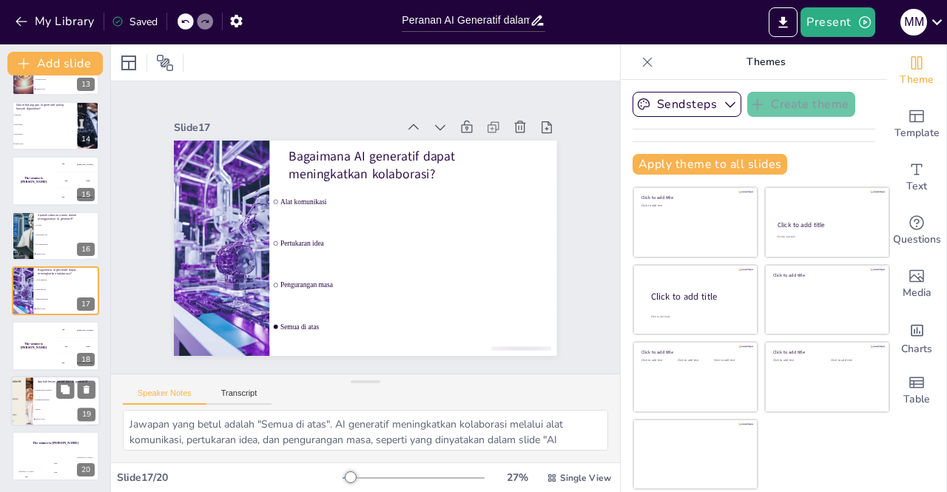
click at [38, 410] on li "Inovasi" at bounding box center [66, 410] width 67 height 10
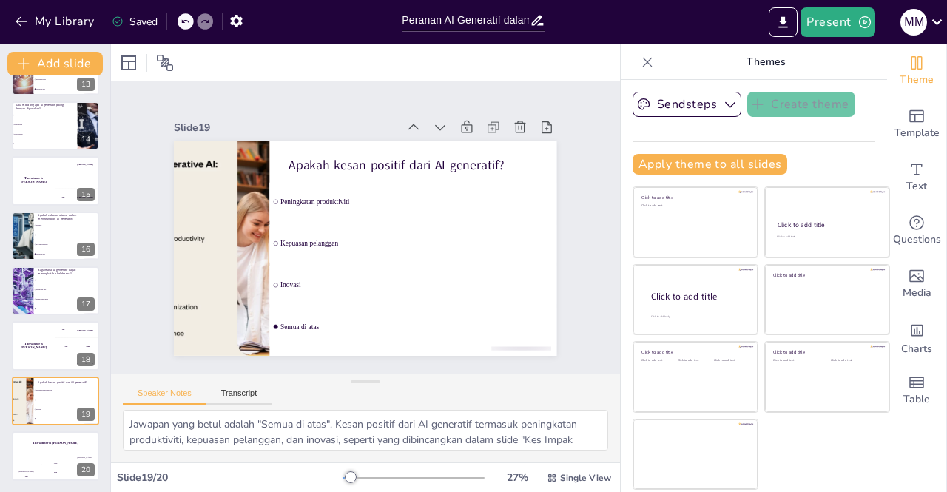
click at [793, 134] on div "Sendsteps Create theme Apply theme to all slides Click to add title Click to ad…" at bounding box center [753, 139] width 243 height 95
click at [722, 101] on icon "button" at bounding box center [729, 104] width 15 height 15
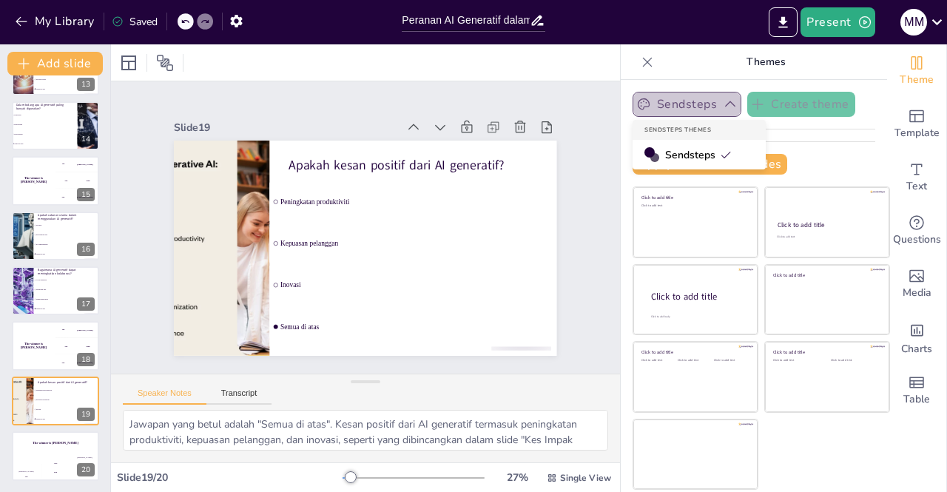
click at [722, 101] on icon "button" at bounding box center [729, 104] width 15 height 15
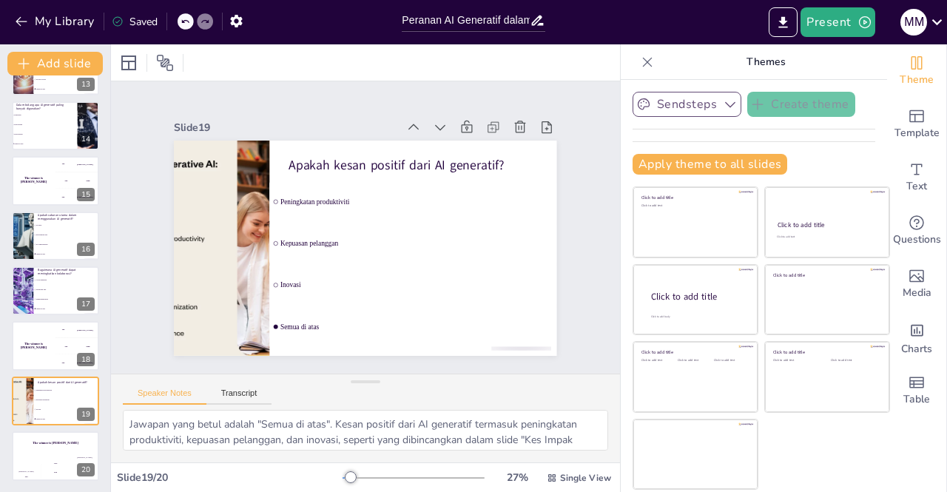
click at [640, 64] on icon at bounding box center [647, 62] width 15 height 15
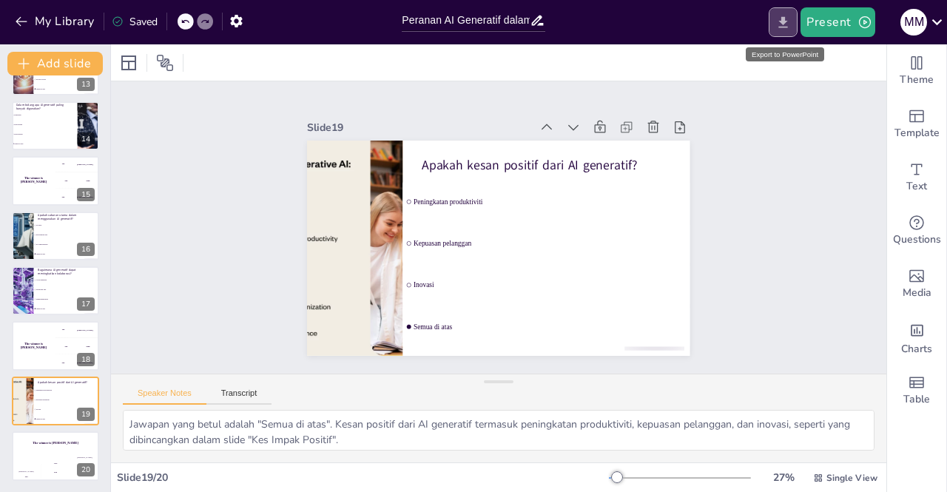
click at [787, 27] on icon "Export to PowerPoint" at bounding box center [783, 21] width 9 height 11
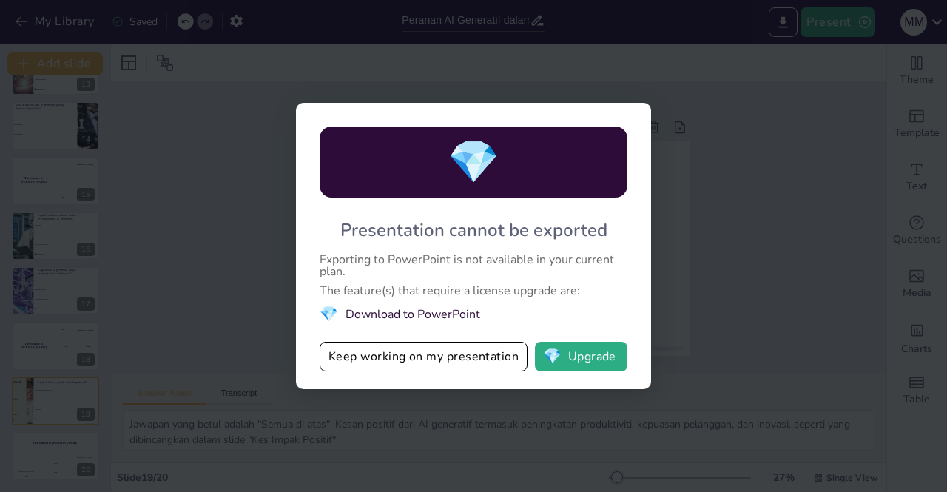
click at [704, 230] on div "💎 Presentation cannot be exported Exporting to PowerPoint is not available in y…" at bounding box center [473, 246] width 947 height 492
click at [419, 316] on li "💎 Download to PowerPoint" at bounding box center [473, 314] width 308 height 20
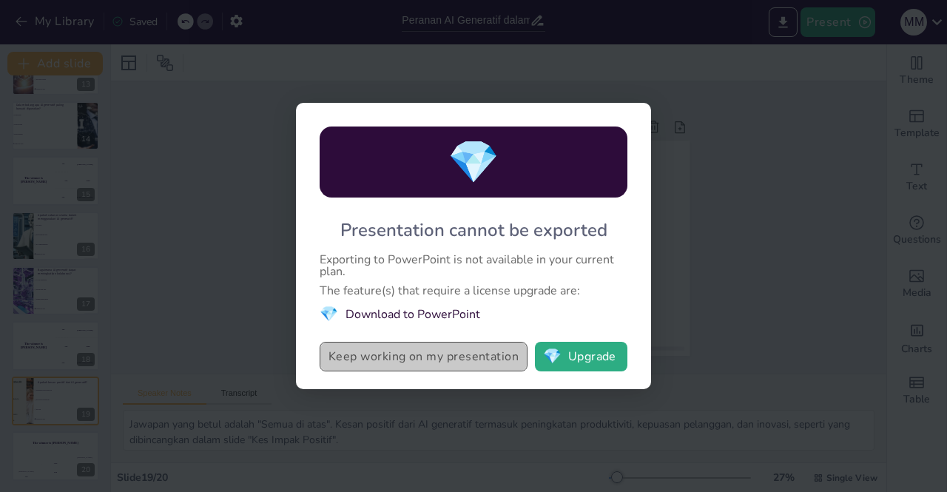
click at [419, 351] on button "Keep working on my presentation" at bounding box center [423, 357] width 208 height 30
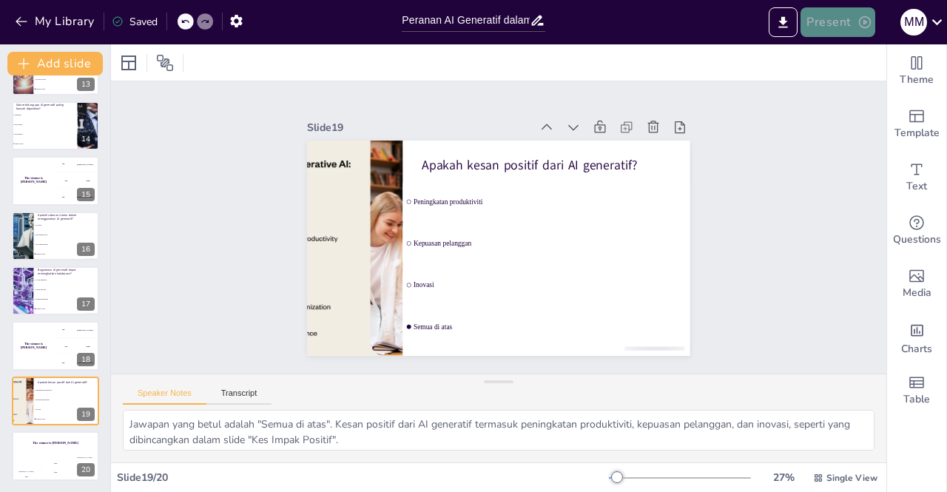
click at [855, 18] on button "Present" at bounding box center [837, 22] width 74 height 30
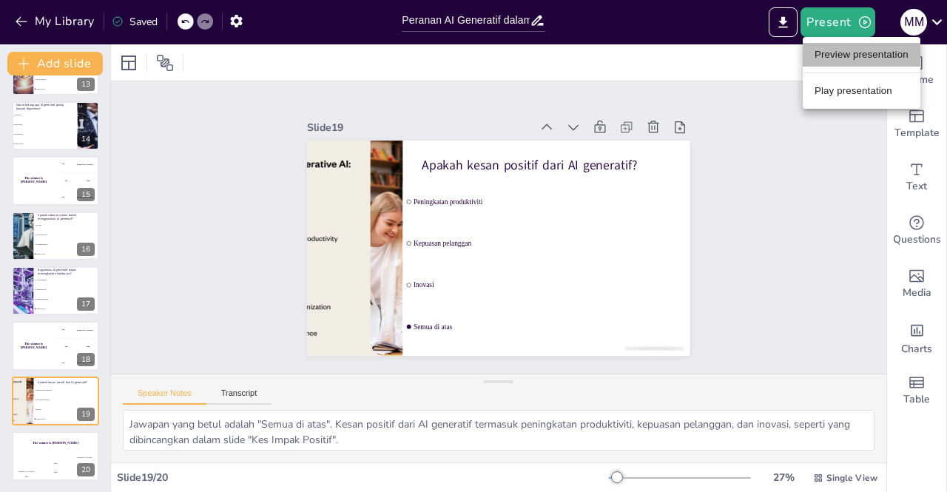
click at [832, 51] on li "Preview presentation" at bounding box center [861, 55] width 118 height 24
